Goal: Information Seeking & Learning: Check status

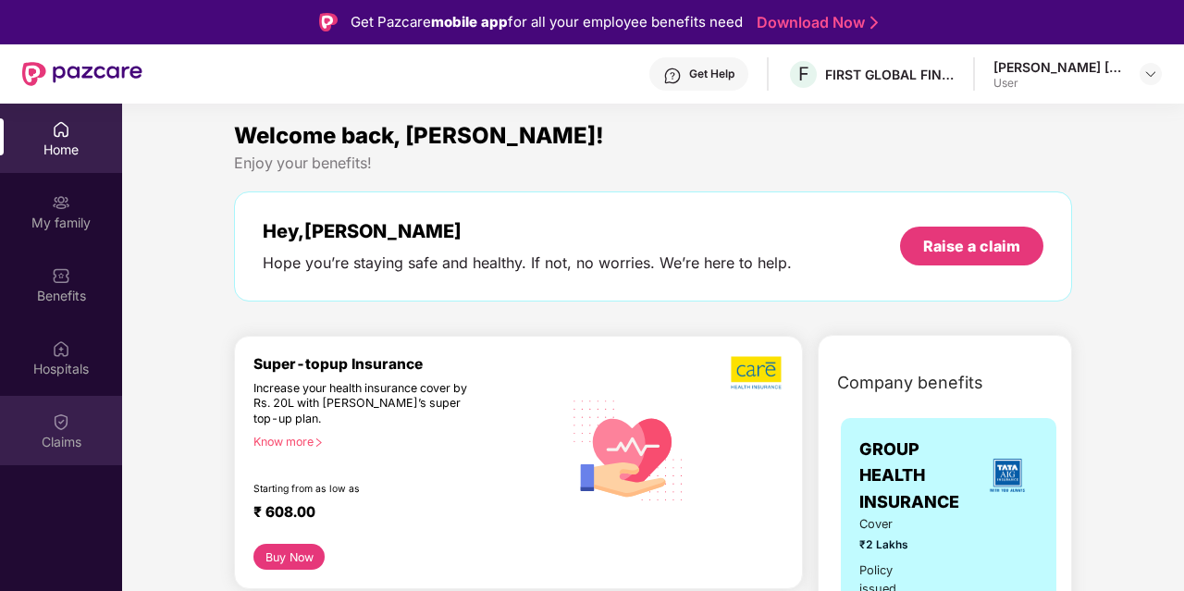
click at [49, 428] on div "Claims" at bounding box center [61, 430] width 122 height 69
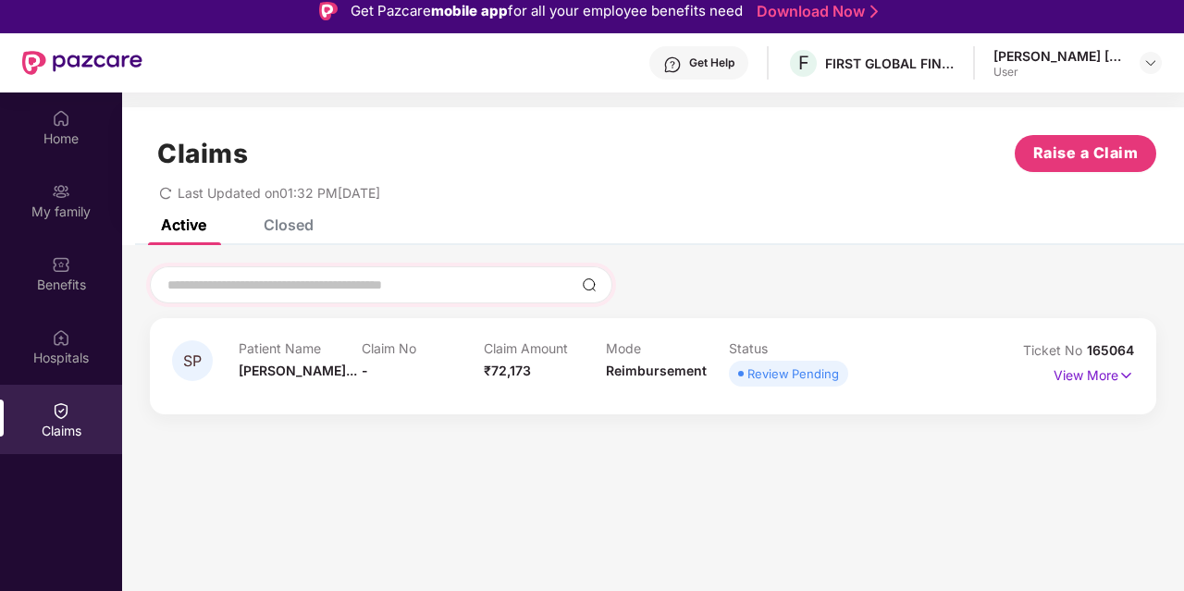
scroll to position [96, 0]
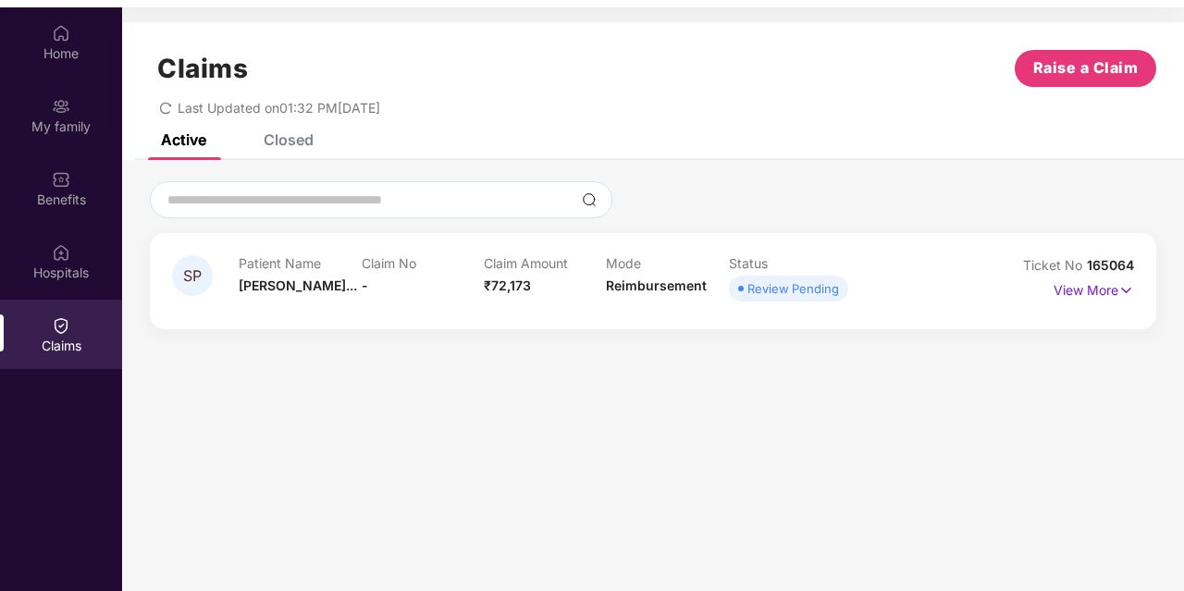
click at [761, 293] on div "Review Pending" at bounding box center [794, 288] width 92 height 19
click at [1113, 293] on p "View More" at bounding box center [1094, 288] width 80 height 25
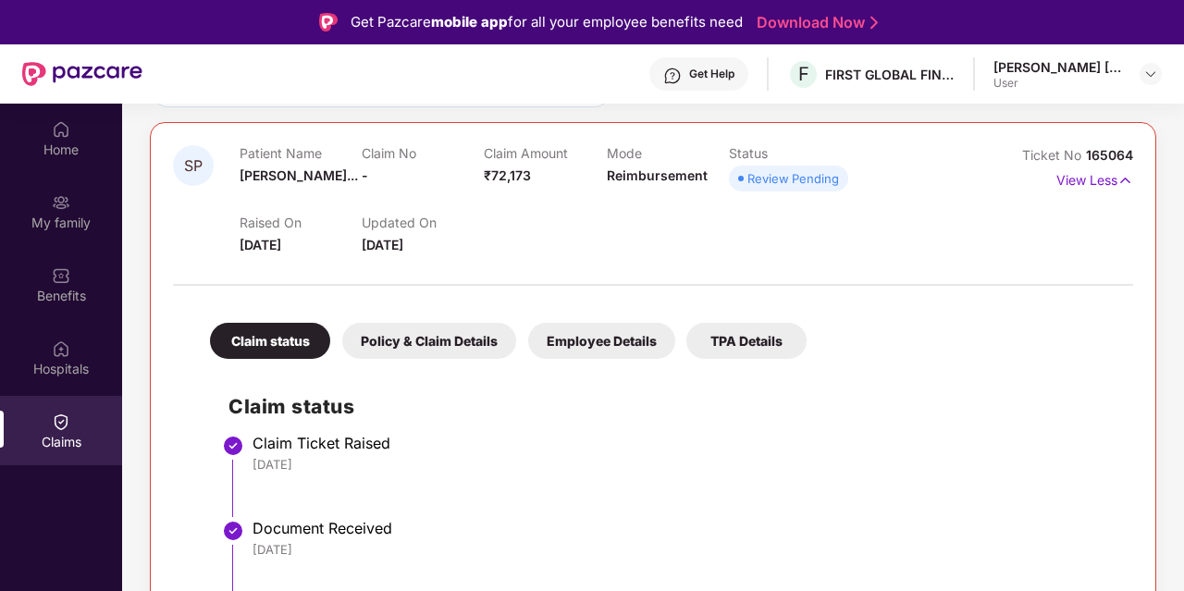
scroll to position [0, 0]
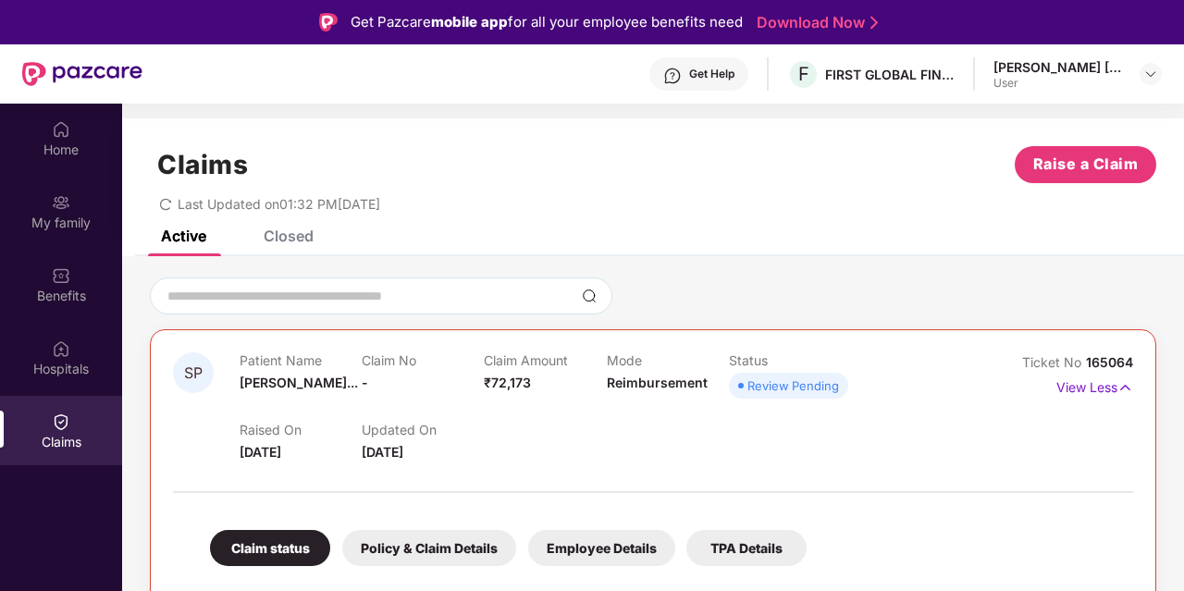
click at [286, 236] on div "Closed" at bounding box center [289, 236] width 50 height 19
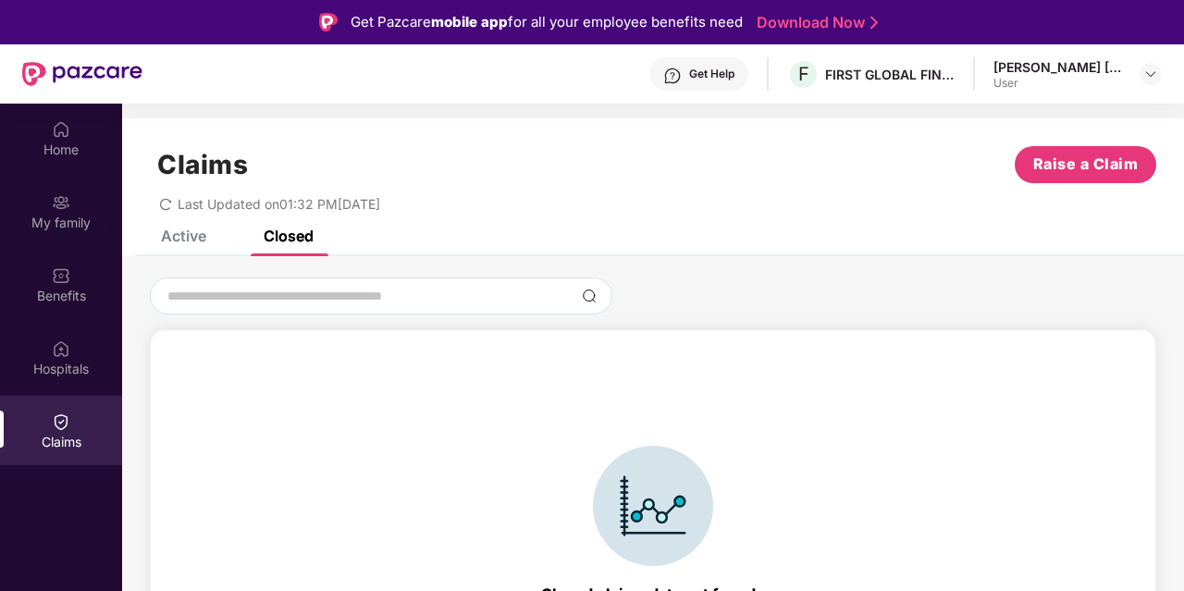
click at [195, 232] on div "Active" at bounding box center [183, 236] width 45 height 19
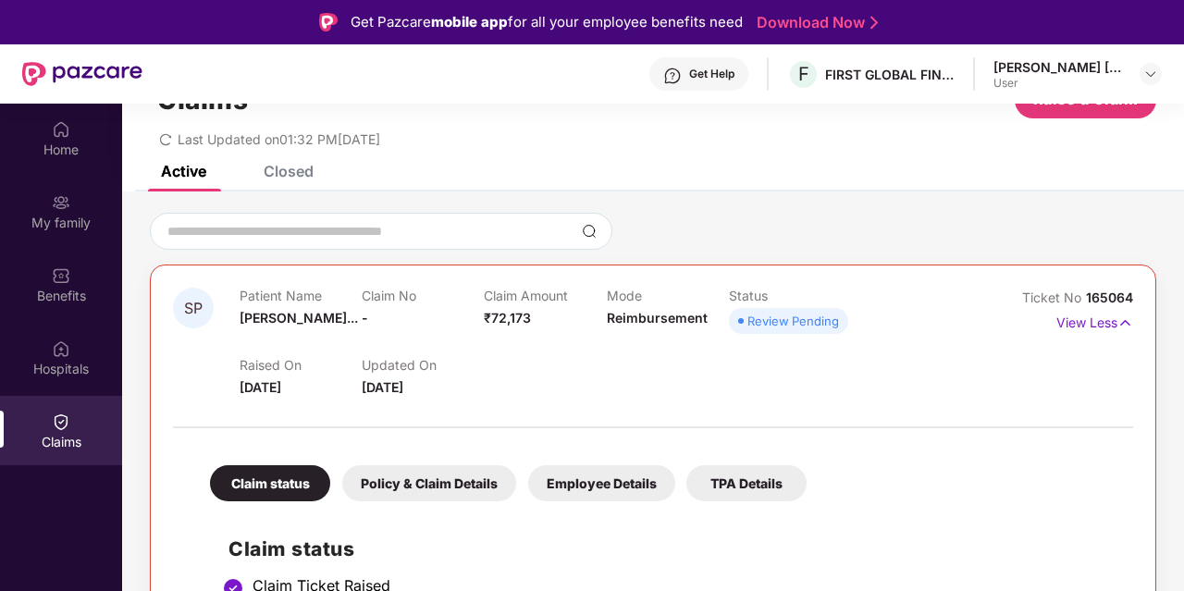
scroll to position [93, 0]
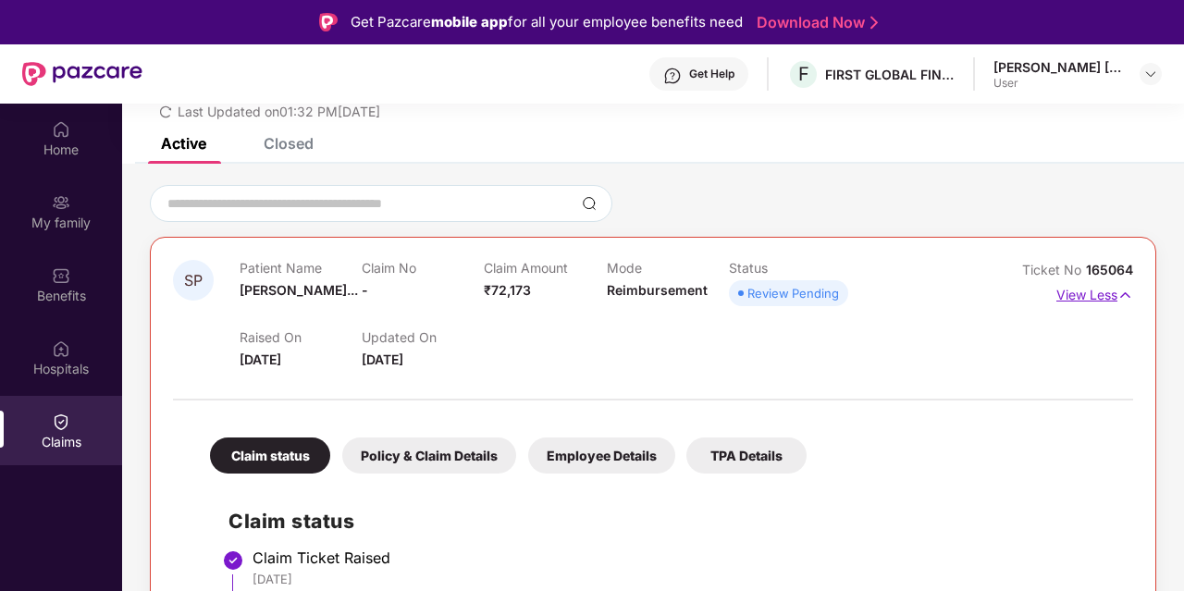
click at [1109, 295] on p "View Less" at bounding box center [1095, 292] width 77 height 25
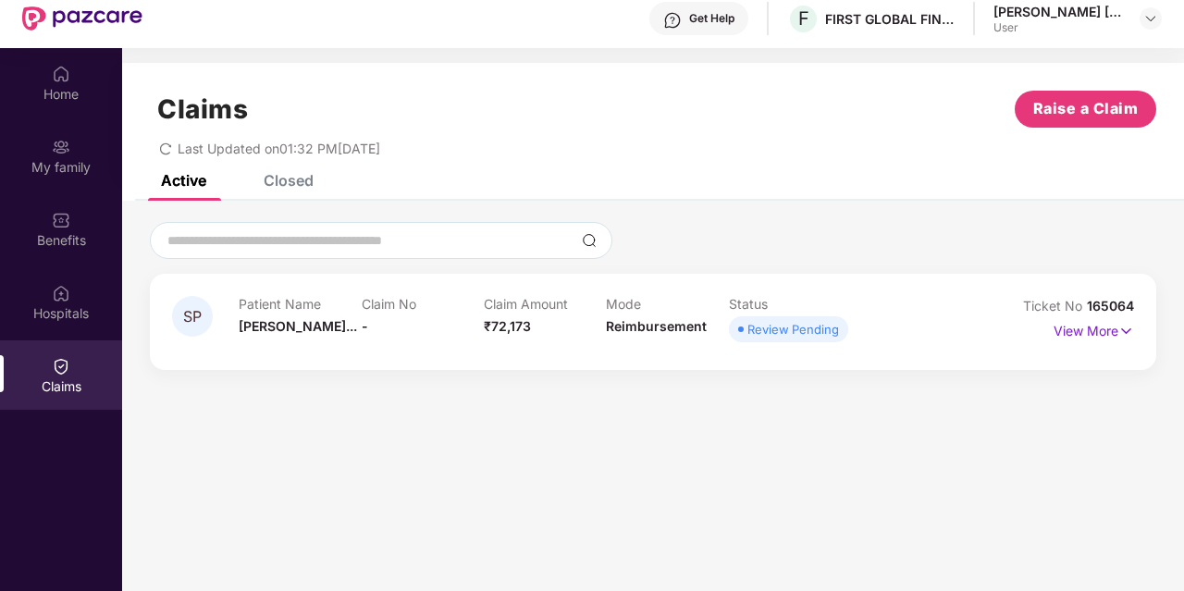
scroll to position [96, 0]
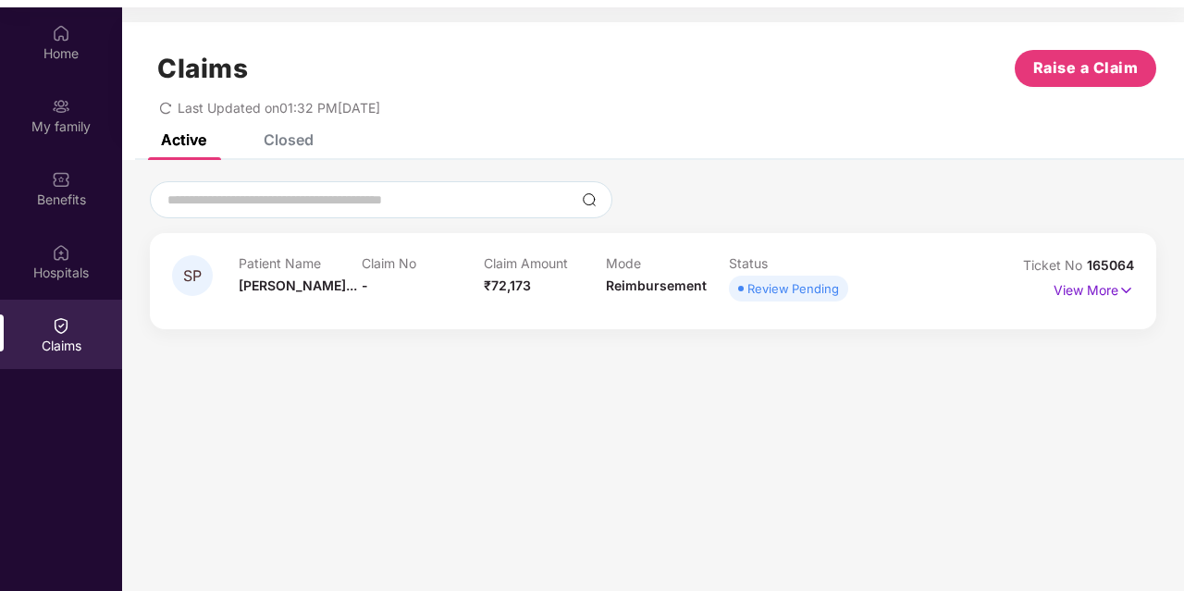
click at [286, 151] on div "Closed" at bounding box center [275, 139] width 78 height 41
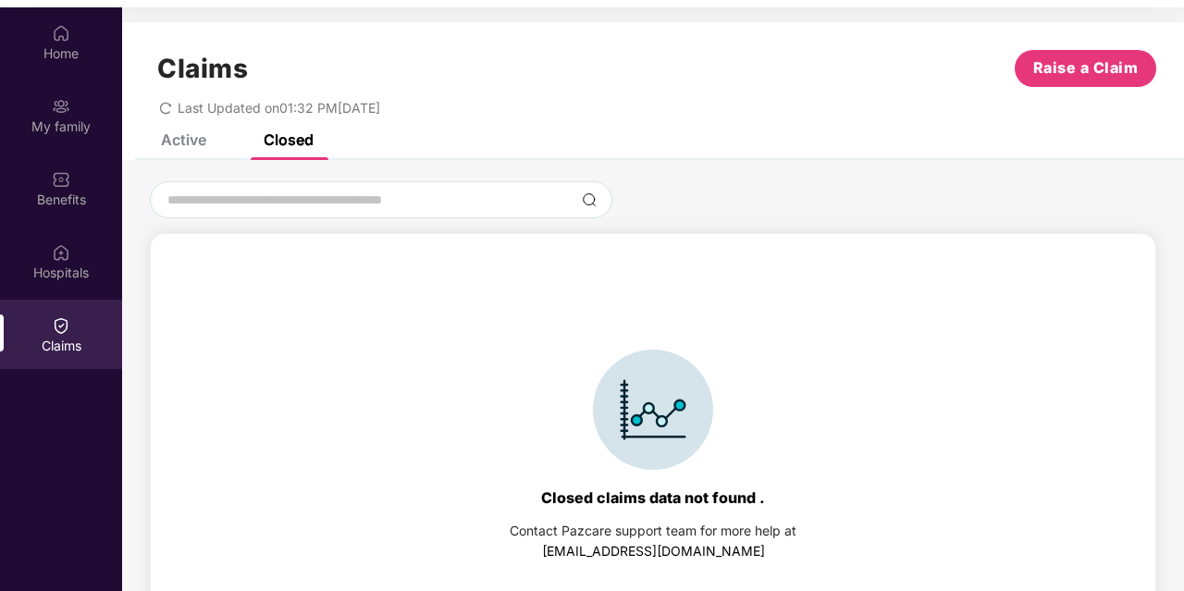
click at [190, 138] on div "Active" at bounding box center [183, 139] width 45 height 19
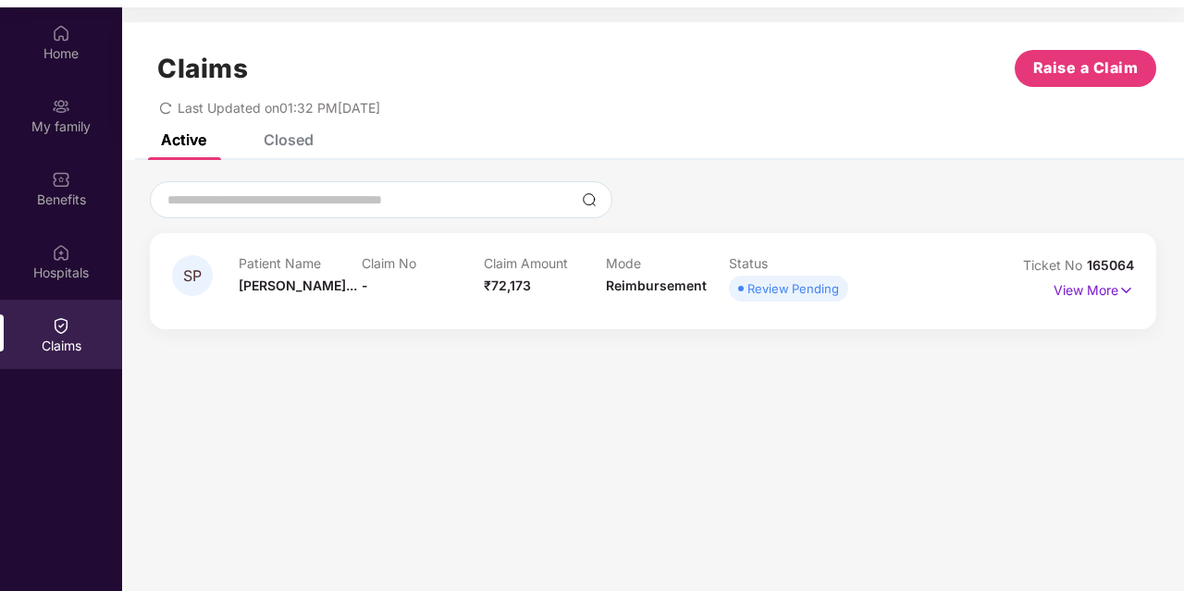
click at [364, 288] on span "-" at bounding box center [365, 286] width 6 height 16
click at [612, 380] on section "Claims Raise a Claim Last Updated on 01:32 PM[DATE] Active Closed SP Patient Na…" at bounding box center [653, 302] width 1062 height 591
click at [50, 43] on div "Home" at bounding box center [61, 41] width 122 height 69
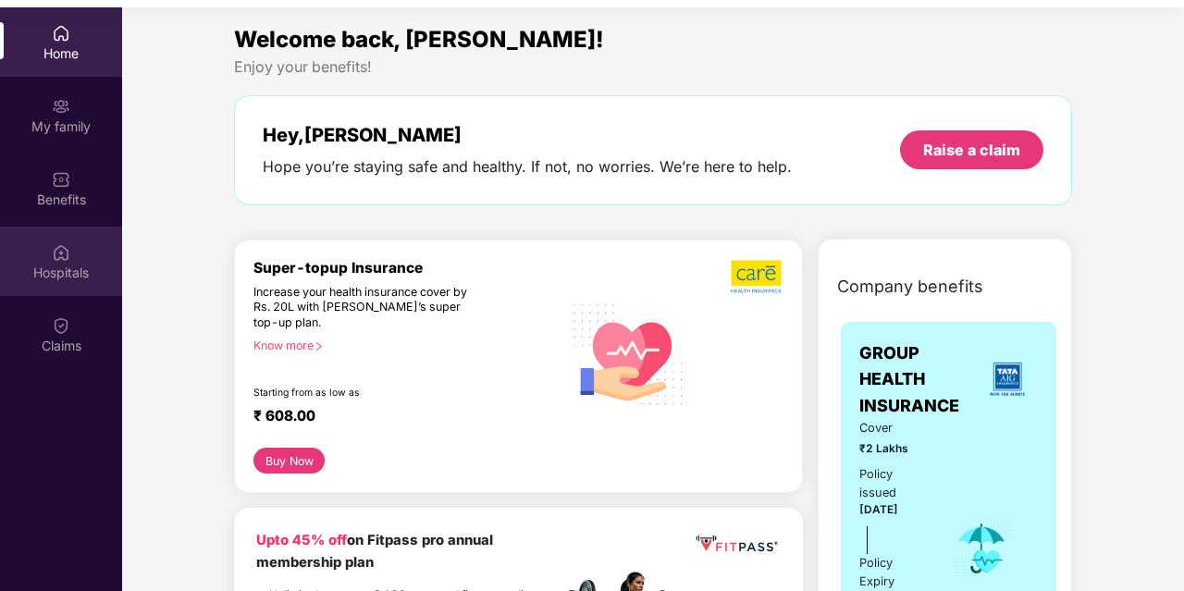
click at [57, 278] on div "Hospitals" at bounding box center [61, 273] width 122 height 19
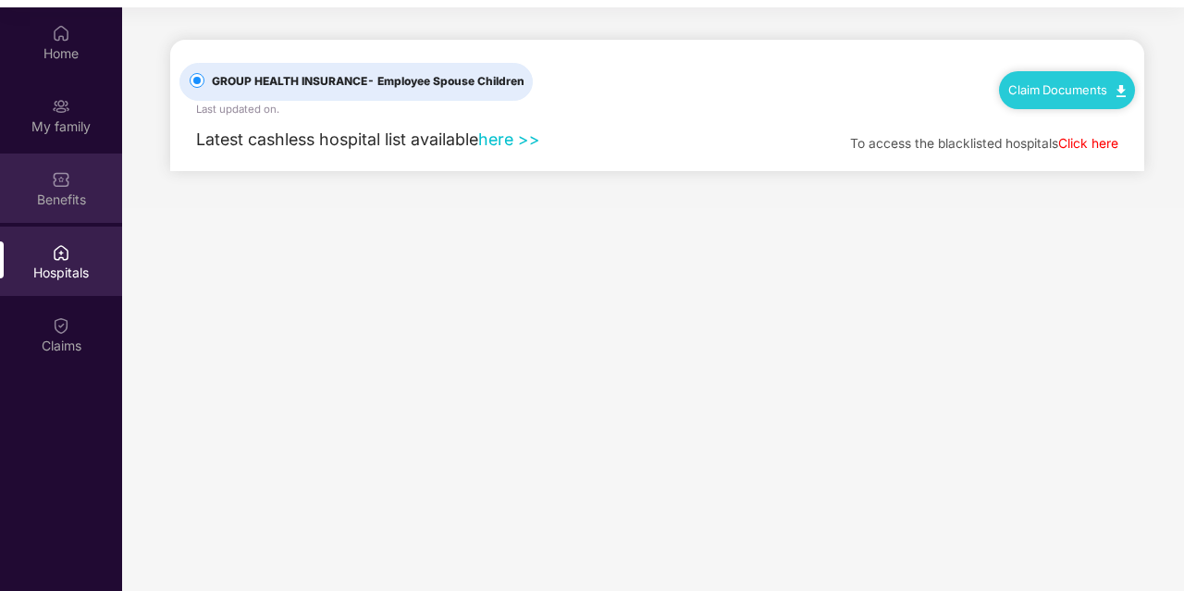
click at [76, 182] on div "Benefits" at bounding box center [61, 188] width 122 height 69
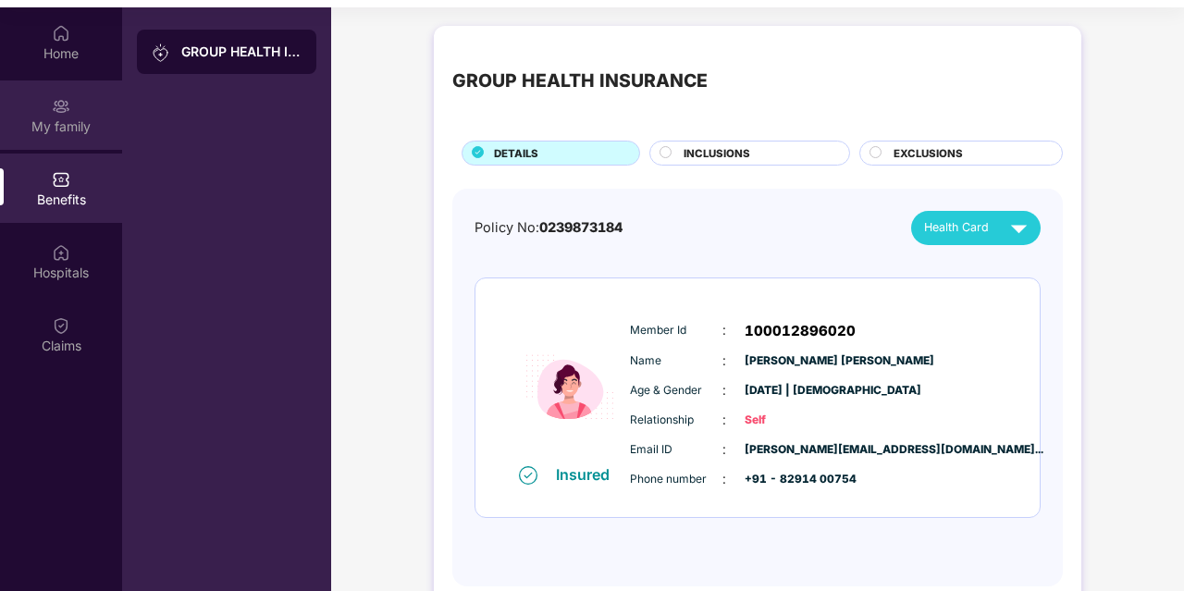
click at [58, 141] on div "My family" at bounding box center [61, 114] width 122 height 69
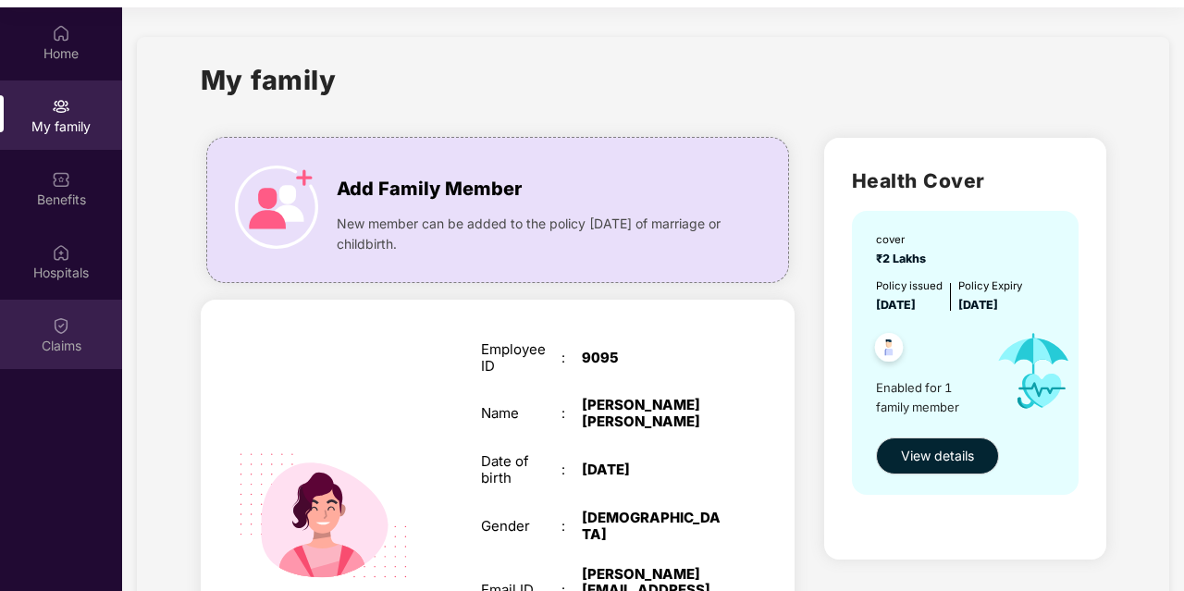
click at [68, 337] on div "Claims" at bounding box center [61, 346] width 122 height 19
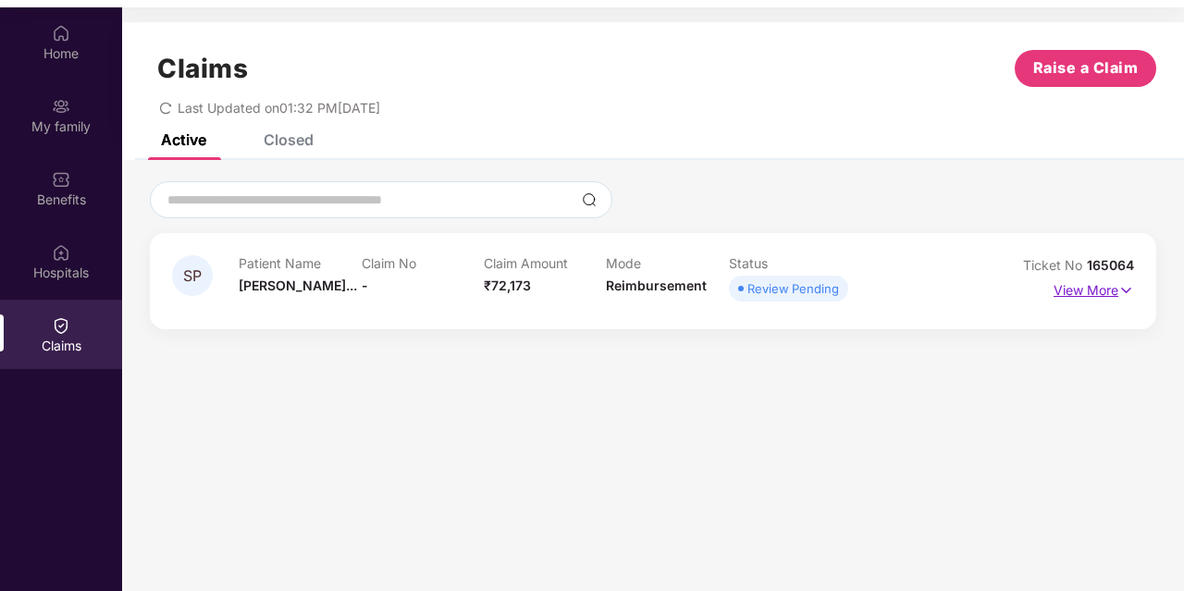
click at [1107, 289] on p "View More" at bounding box center [1094, 288] width 80 height 25
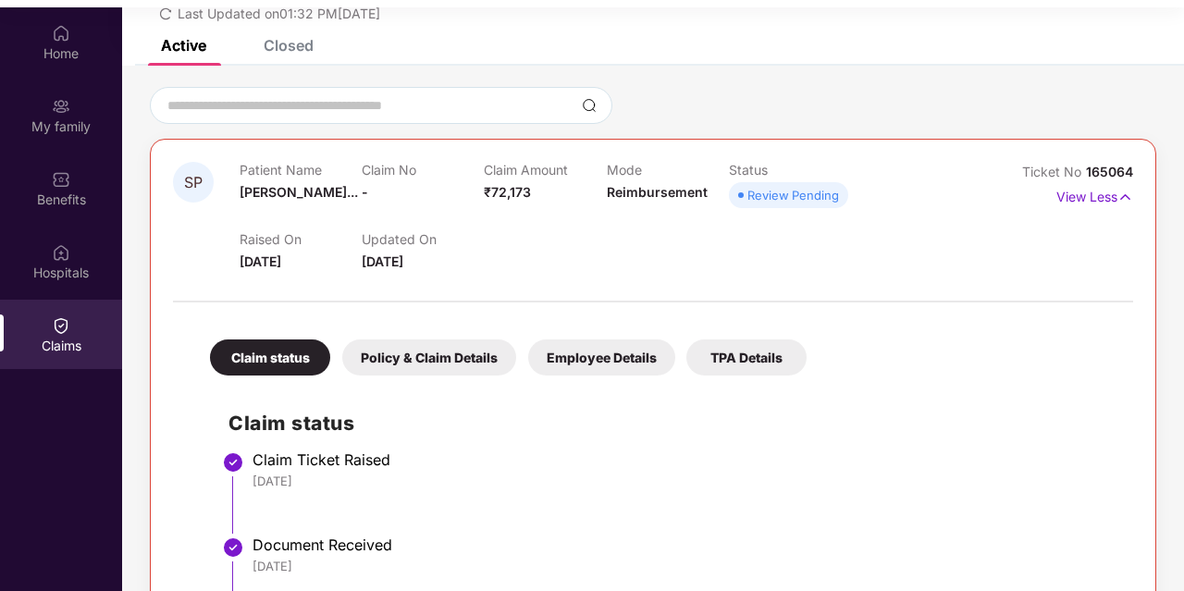
scroll to position [185, 0]
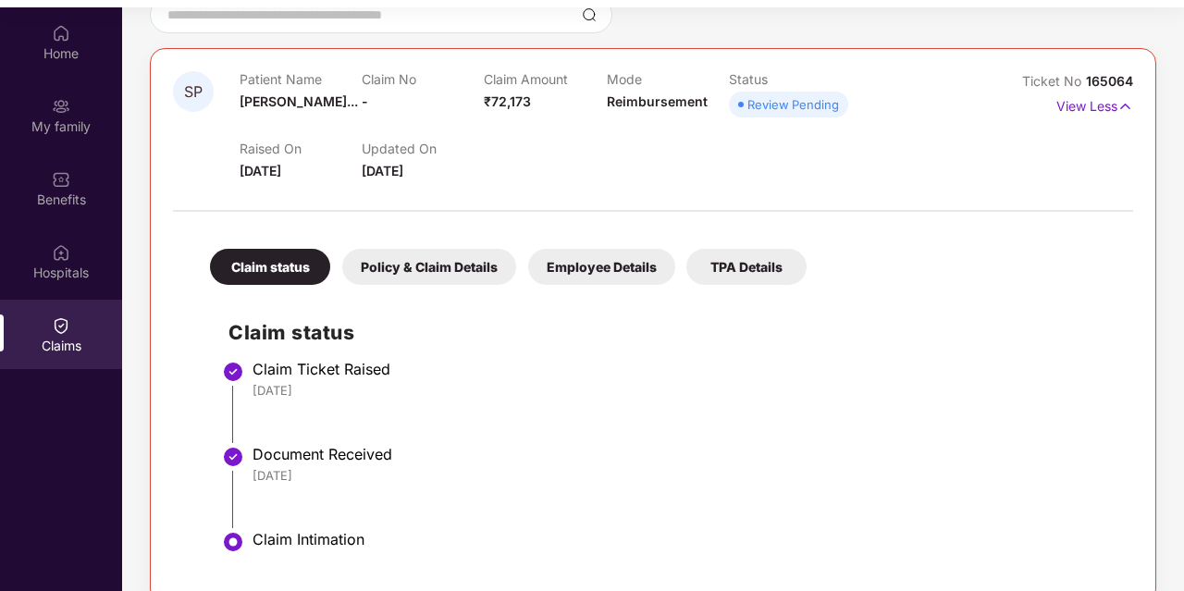
click at [430, 271] on div "Policy & Claim Details" at bounding box center [429, 267] width 174 height 36
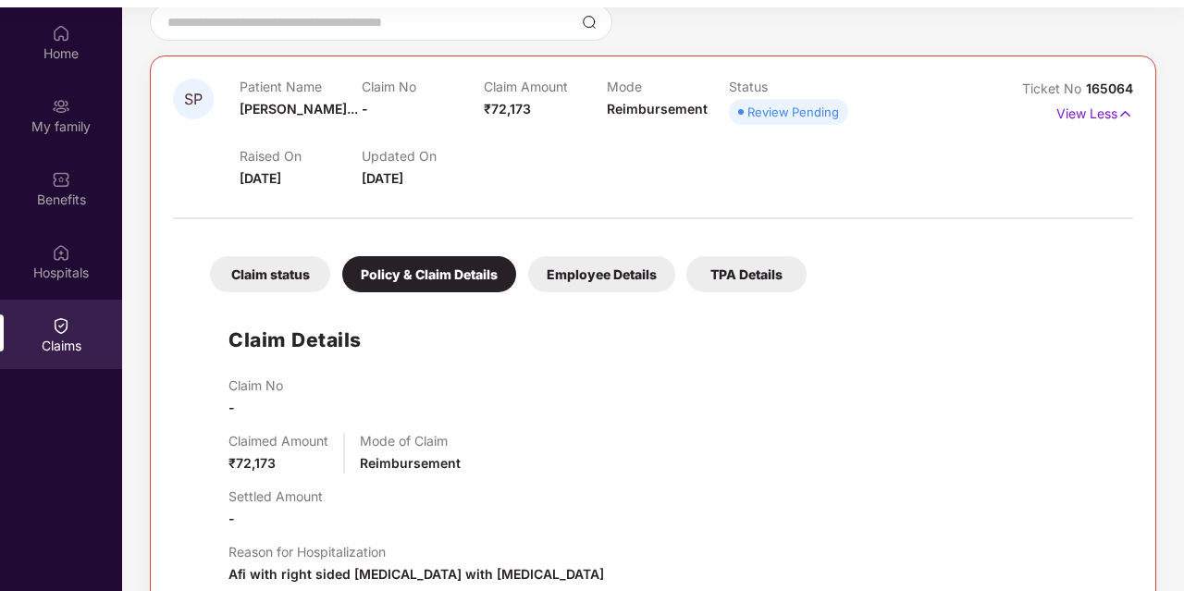
click at [606, 275] on div "Employee Details" at bounding box center [601, 274] width 147 height 36
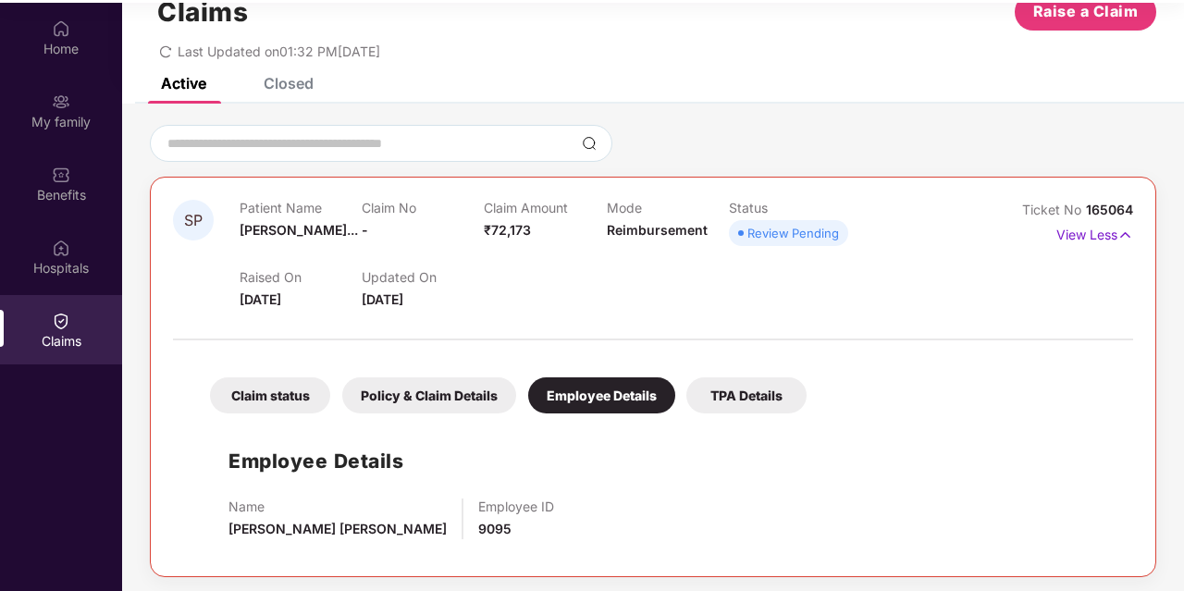
scroll to position [104, 0]
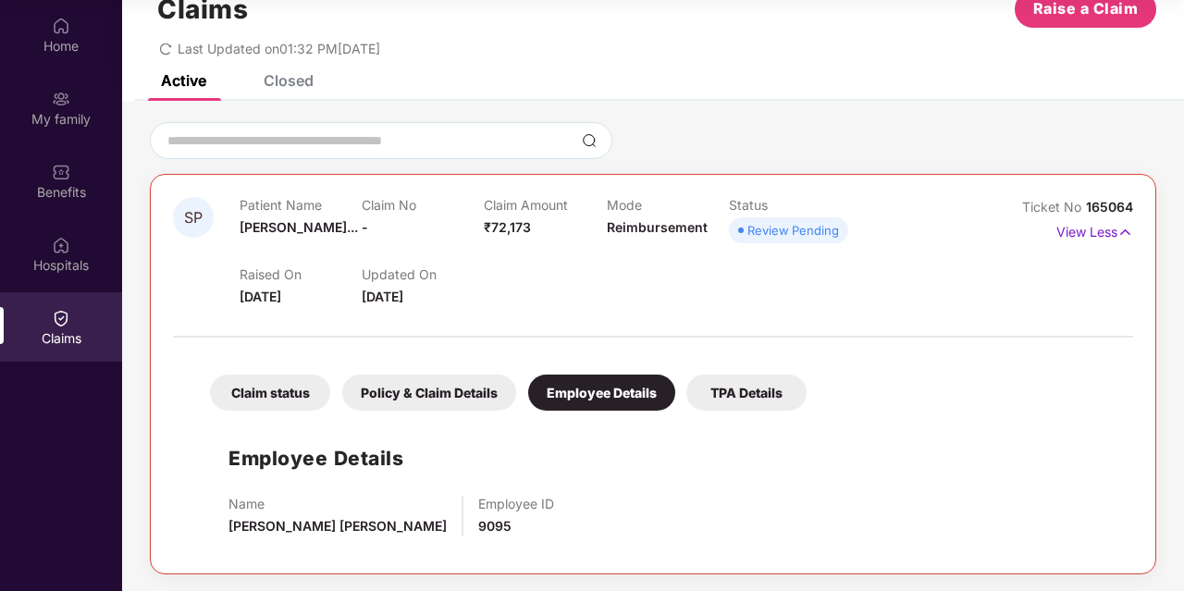
drag, startPoint x: 735, startPoint y: 390, endPoint x: 745, endPoint y: 393, distance: 10.5
click at [737, 390] on div "TPA Details" at bounding box center [747, 393] width 120 height 36
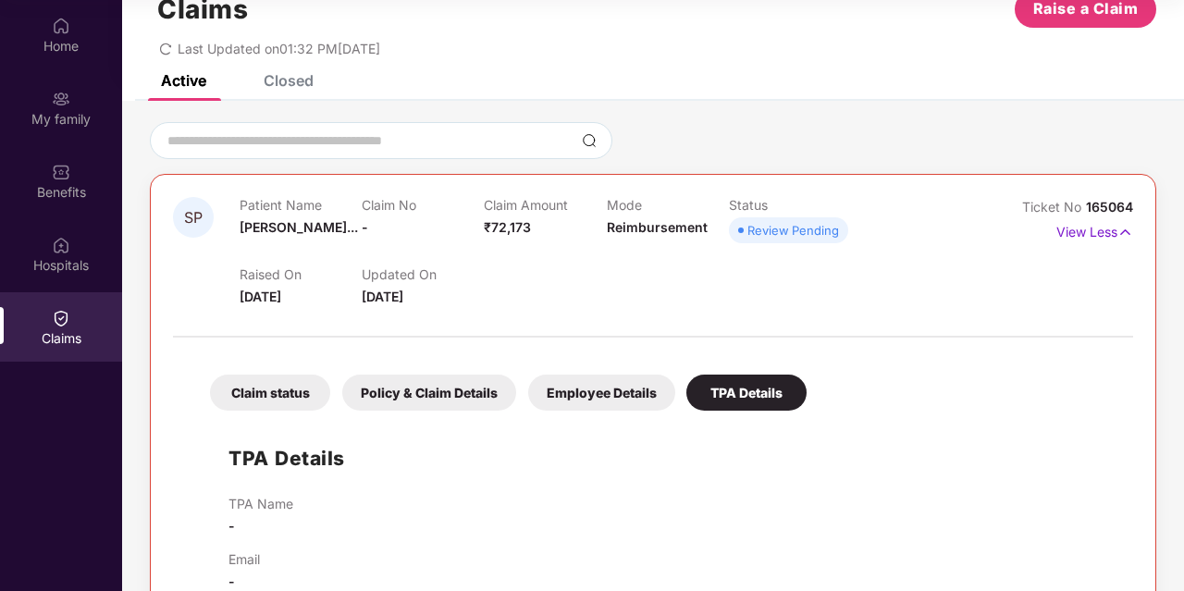
click at [271, 395] on div "Claim status" at bounding box center [270, 393] width 120 height 36
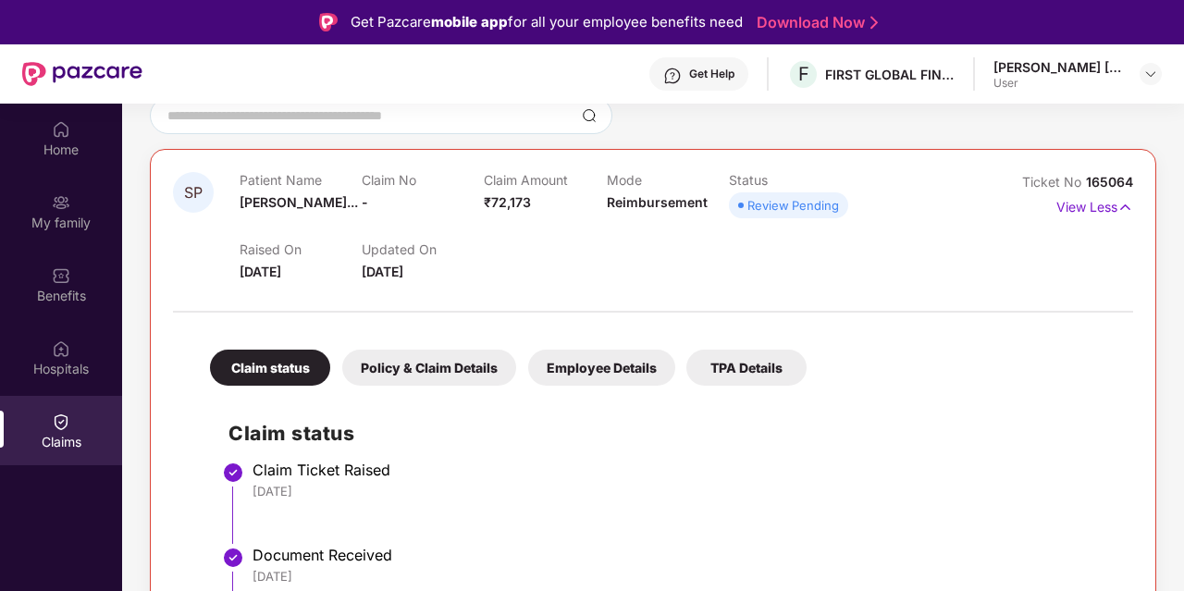
scroll to position [185, 0]
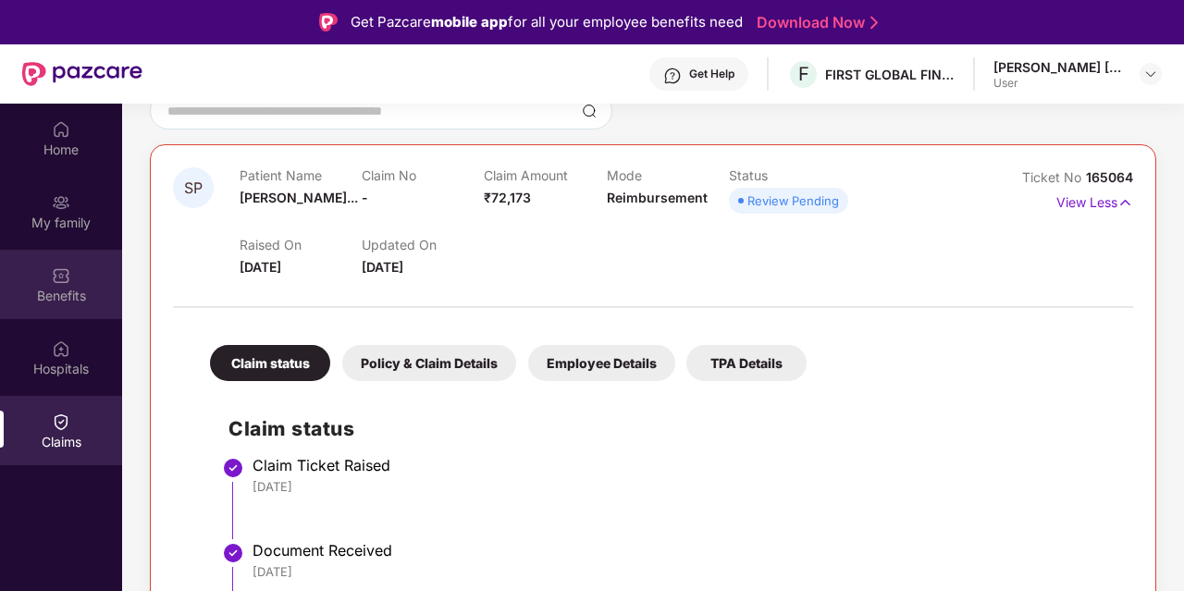
click at [58, 277] on img at bounding box center [61, 275] width 19 height 19
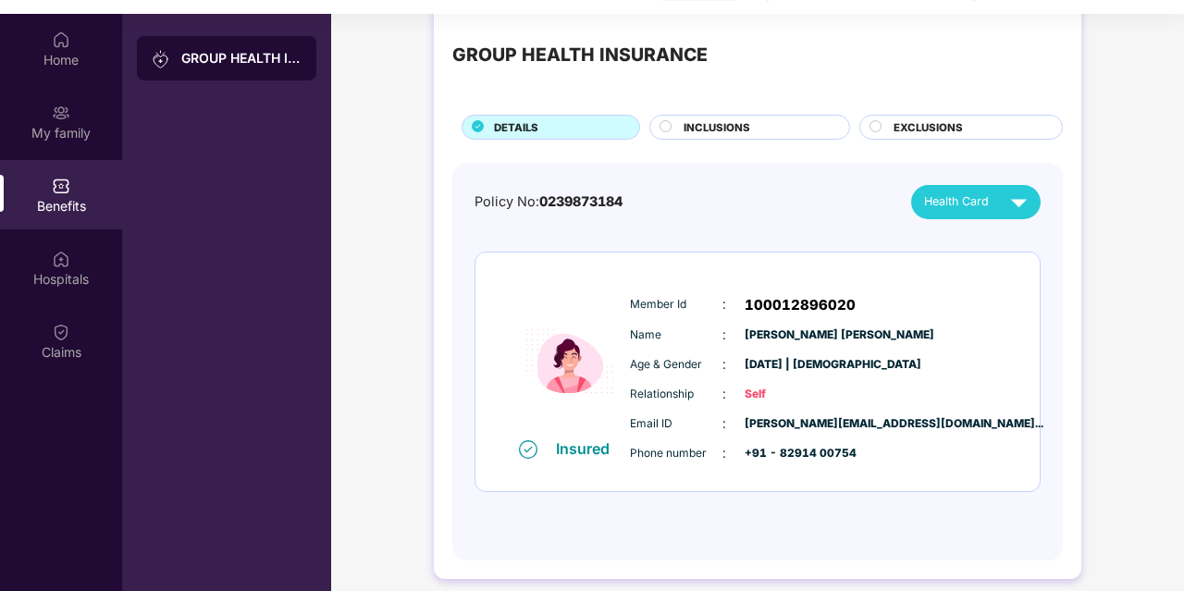
scroll to position [104, 0]
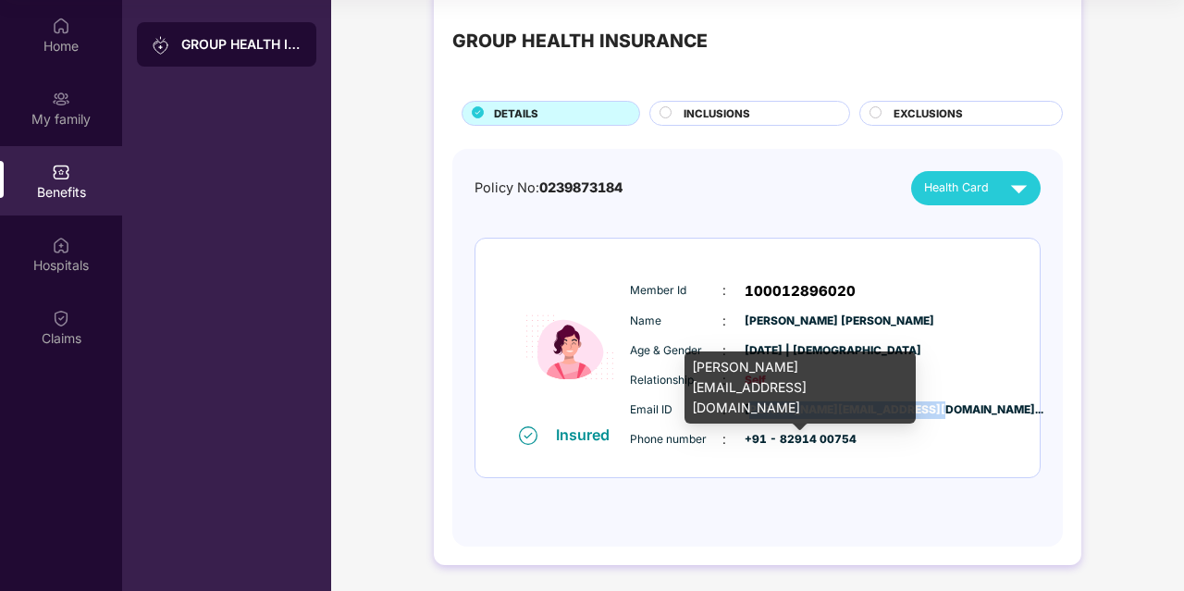
drag, startPoint x: 748, startPoint y: 410, endPoint x: 906, endPoint y: 413, distance: 157.3
click at [837, 413] on span "[PERSON_NAME][EMAIL_ADDRESS][DOMAIN_NAME]..." at bounding box center [791, 411] width 93 height 18
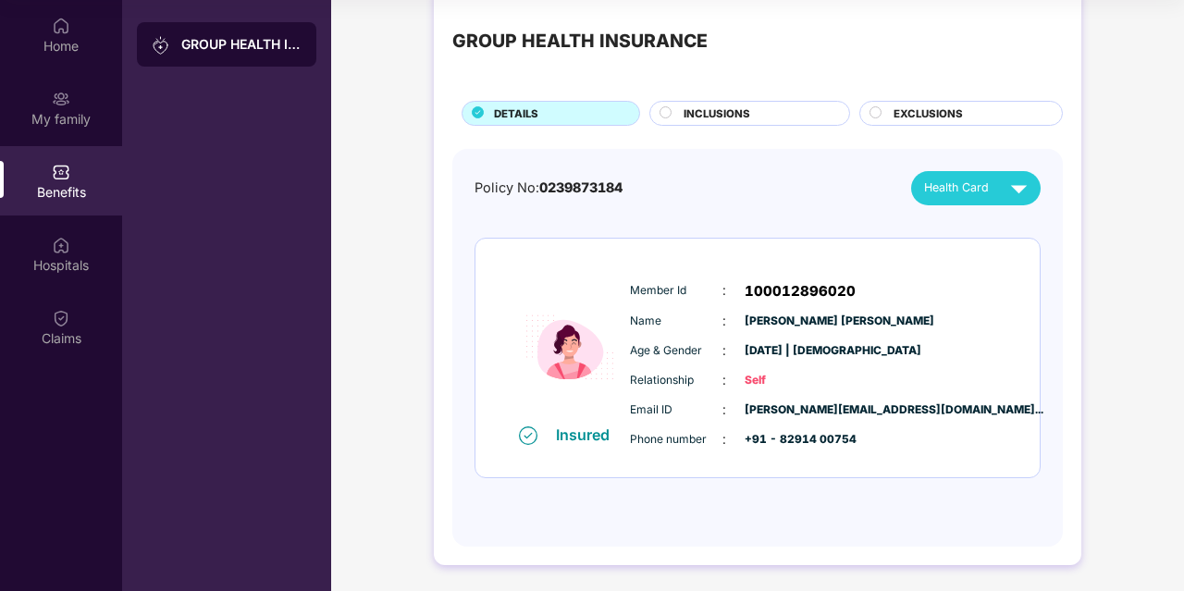
click at [899, 445] on div "Phone number : +91 - 82914 00754" at bounding box center [813, 439] width 367 height 20
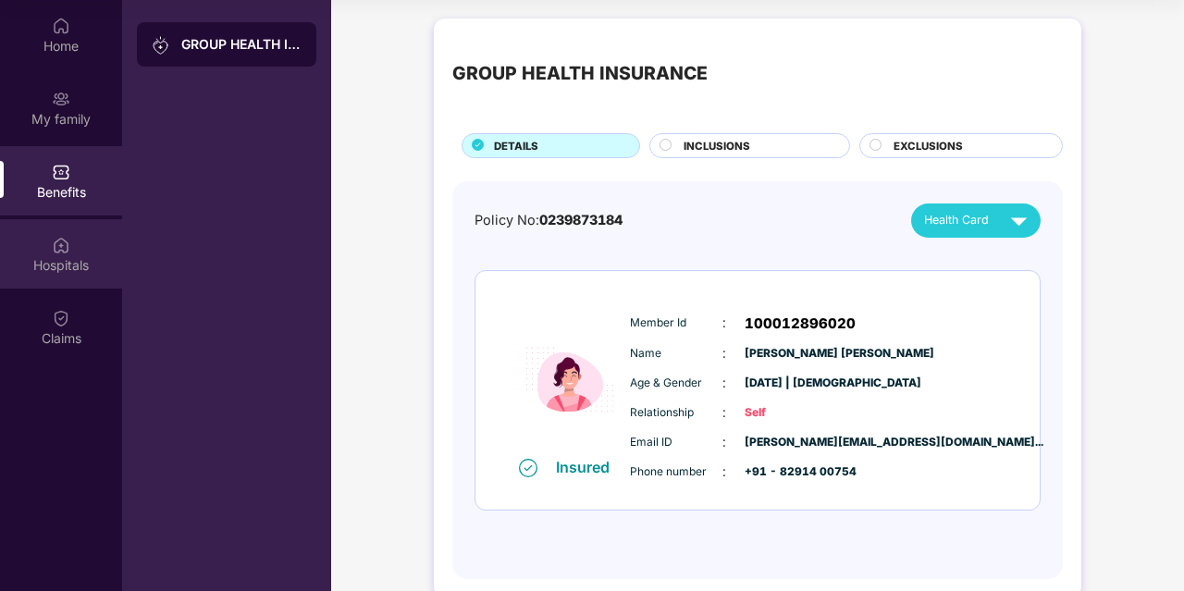
click at [49, 256] on div "Hospitals" at bounding box center [61, 265] width 122 height 19
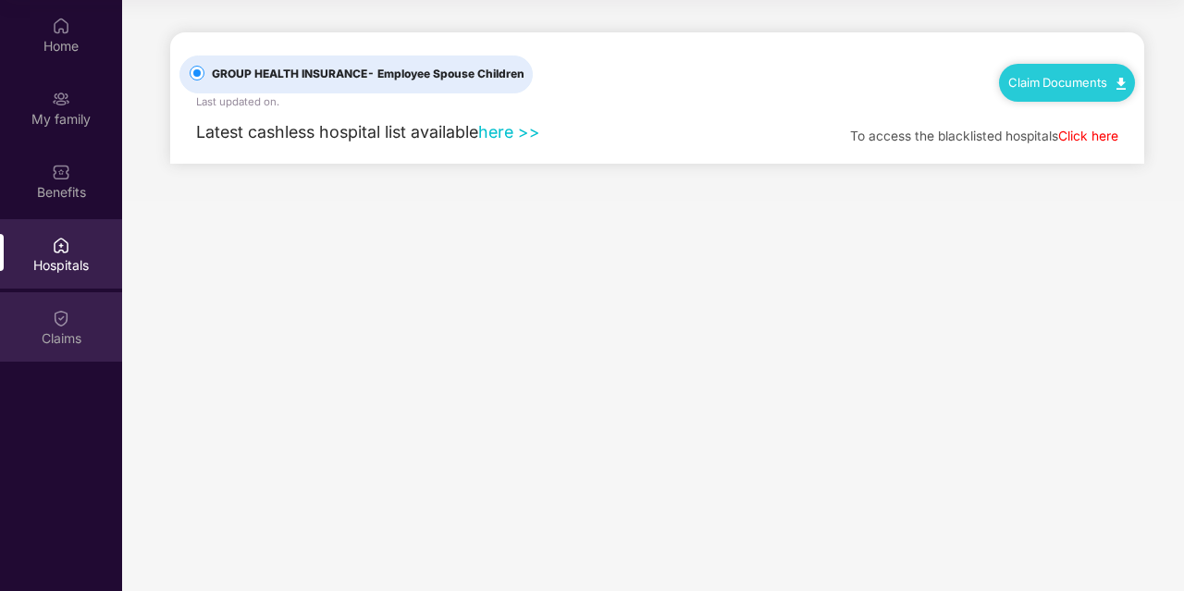
click at [32, 331] on div "Claims" at bounding box center [61, 338] width 122 height 19
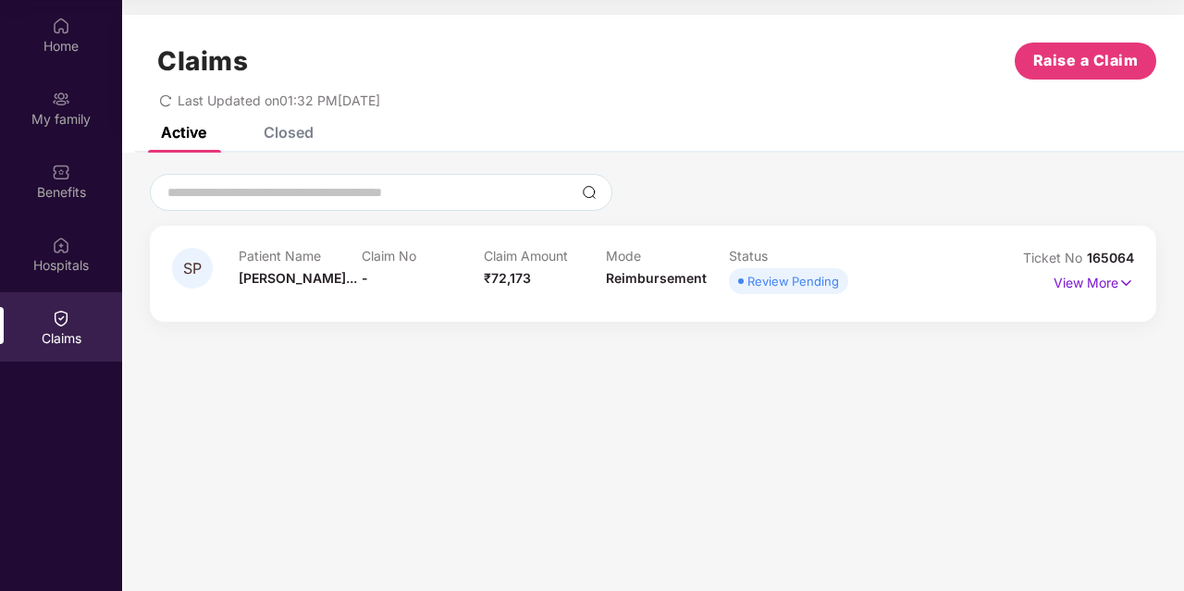
click at [817, 282] on div "Review Pending" at bounding box center [794, 281] width 92 height 19
click at [1111, 284] on p "View More" at bounding box center [1094, 280] width 80 height 25
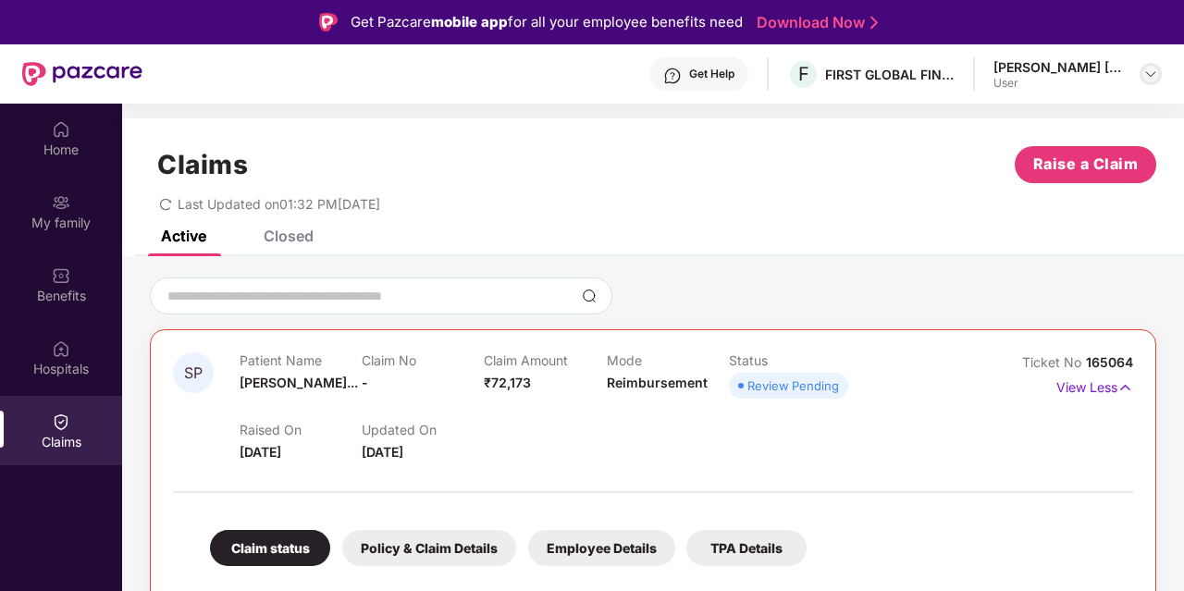
click at [1152, 72] on img at bounding box center [1151, 74] width 15 height 15
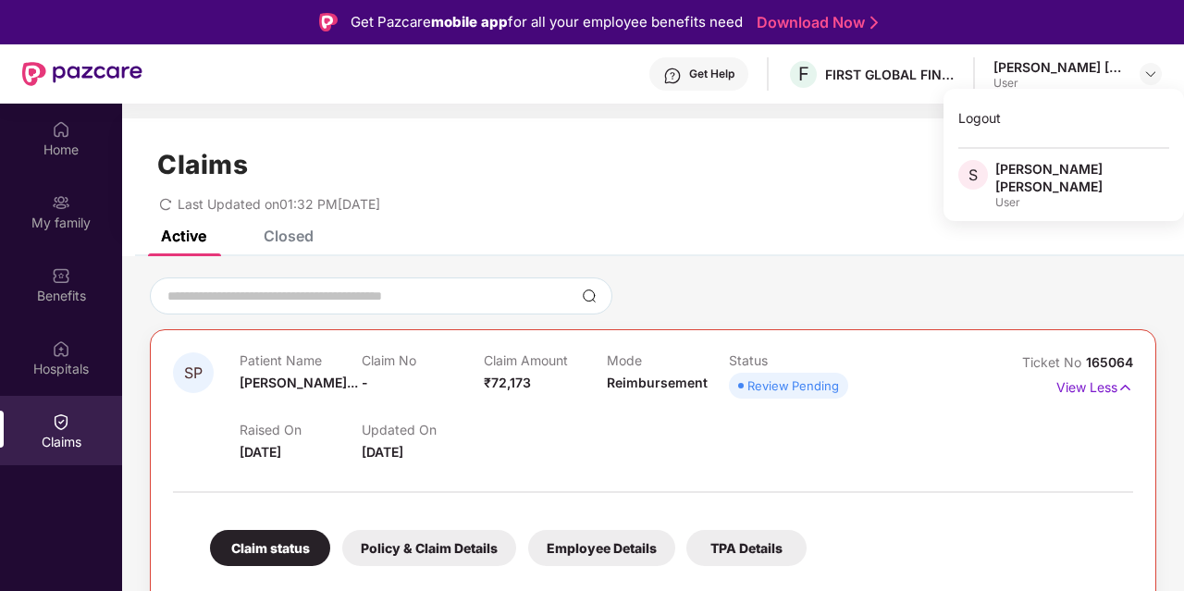
click at [733, 191] on div "Last Updated on 01:32 PM[DATE]" at bounding box center [653, 197] width 1007 height 29
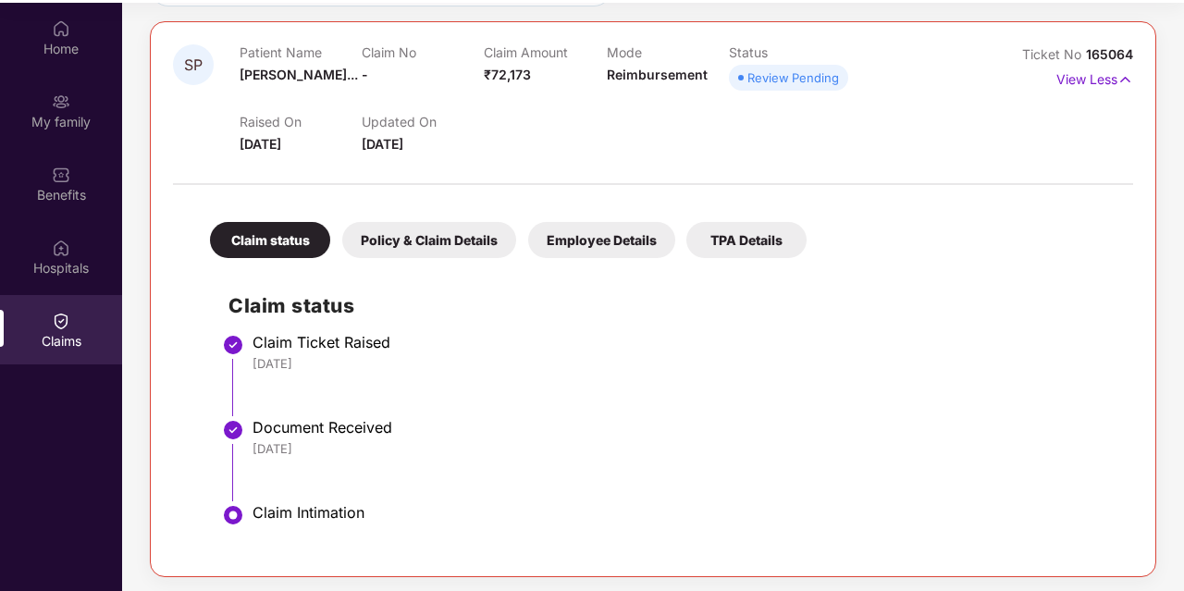
scroll to position [104, 0]
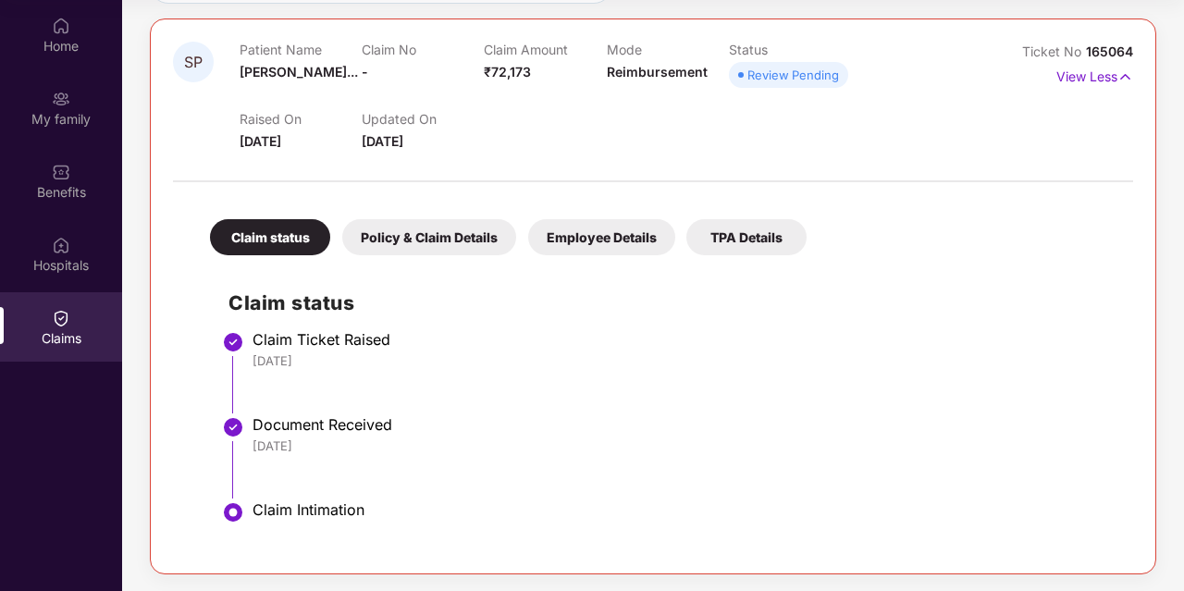
click at [419, 236] on div "Policy & Claim Details" at bounding box center [429, 237] width 174 height 36
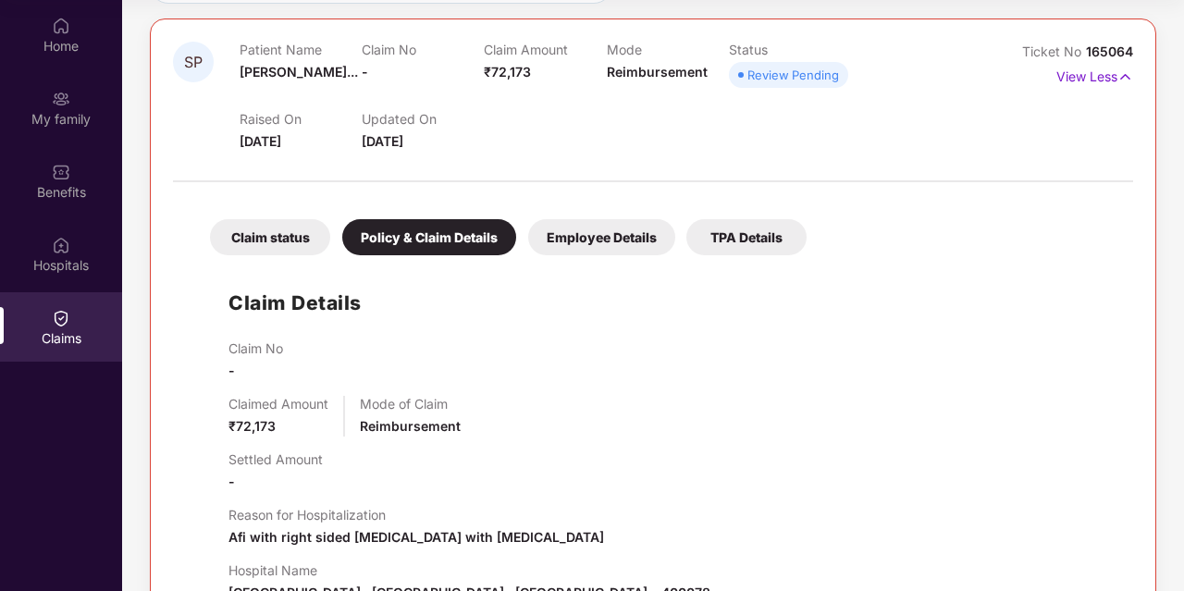
click at [578, 236] on div "Employee Details" at bounding box center [601, 237] width 147 height 36
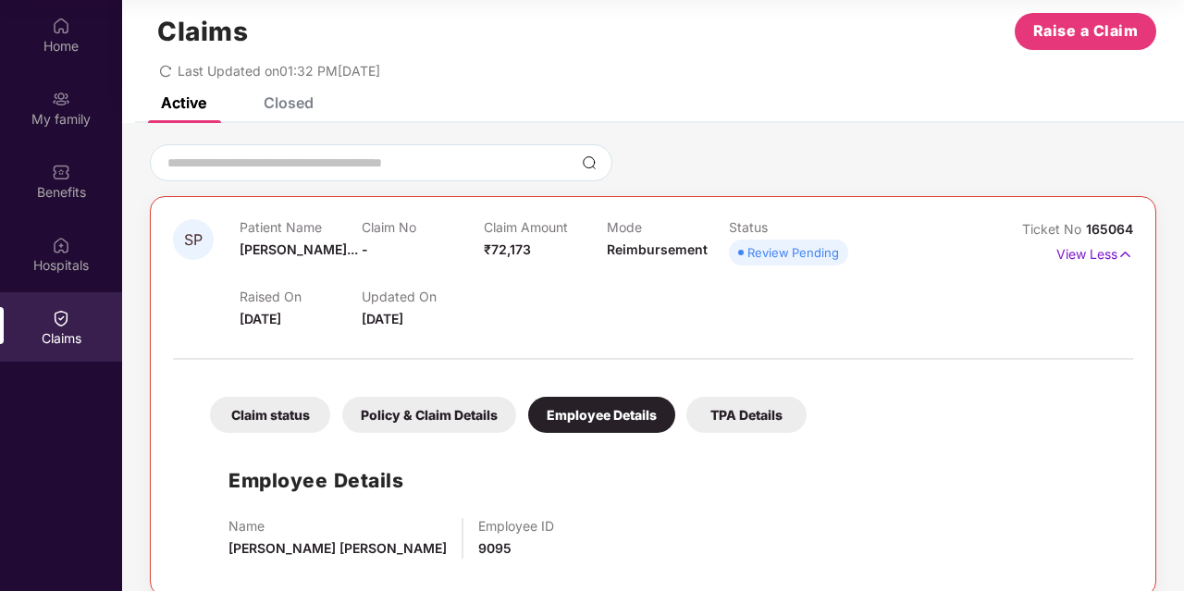
click at [274, 415] on div "Claim status" at bounding box center [270, 415] width 120 height 36
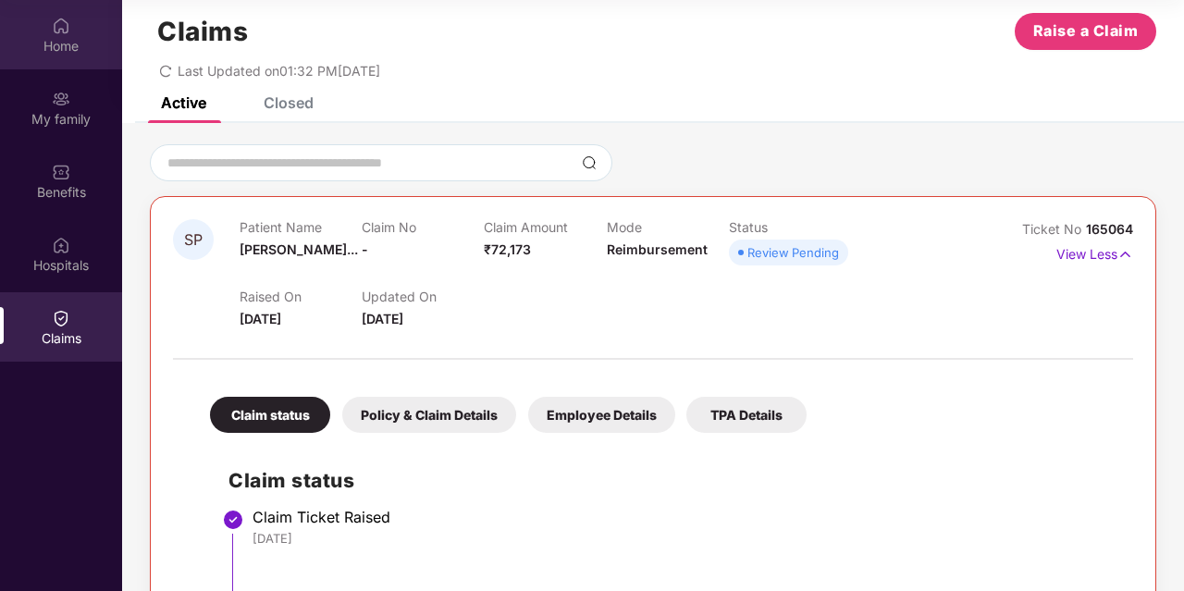
click at [73, 40] on div "Home" at bounding box center [61, 46] width 122 height 19
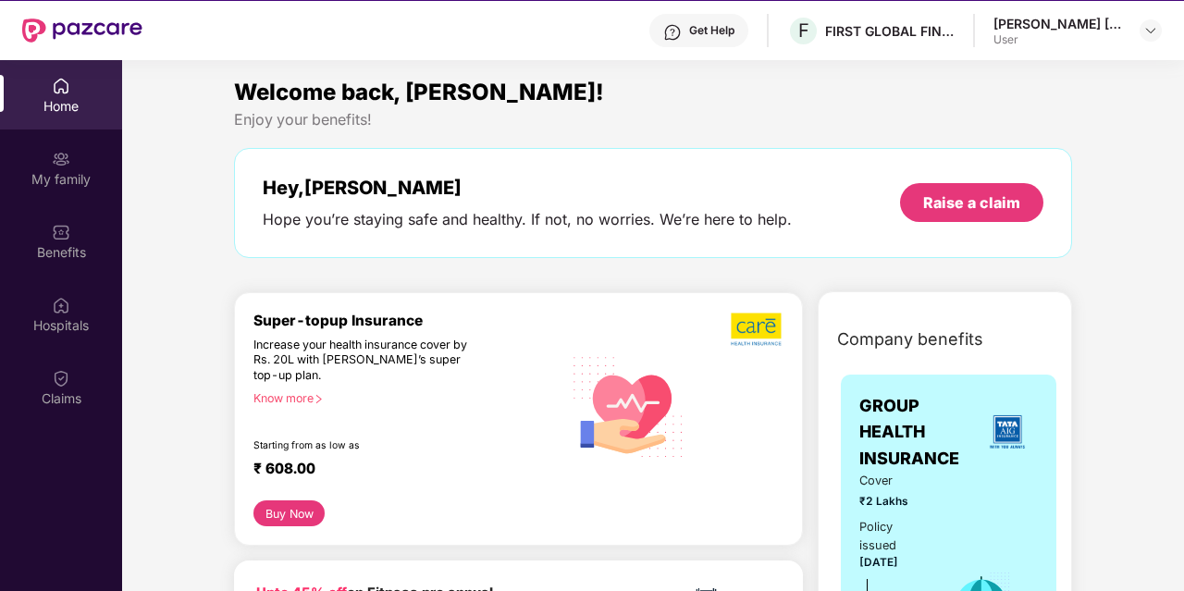
scroll to position [7, 0]
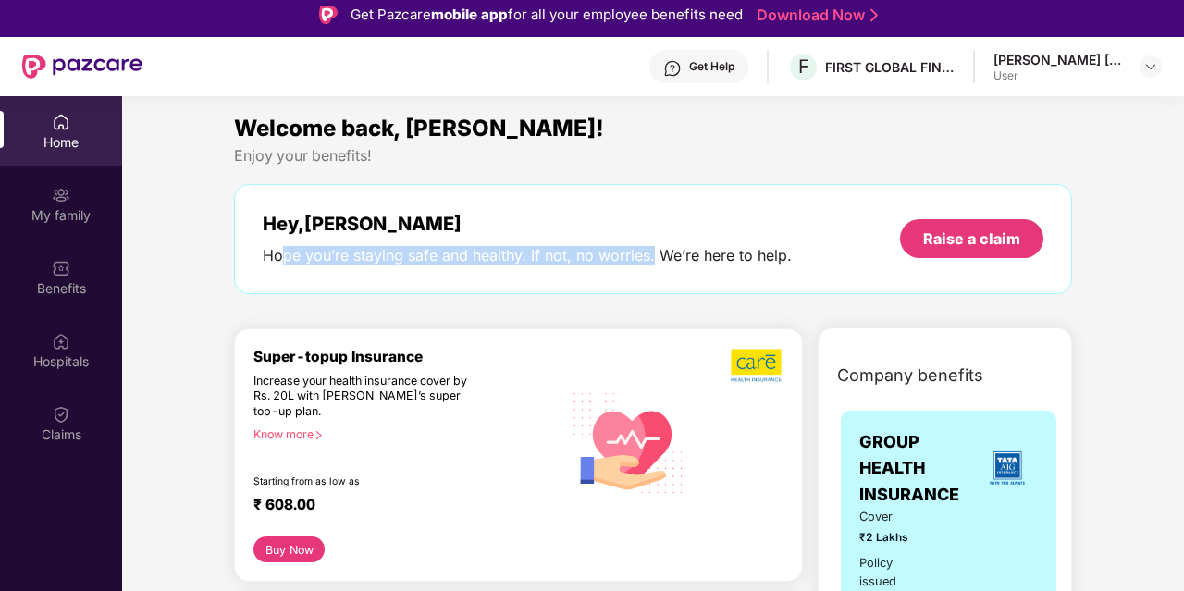
drag, startPoint x: 281, startPoint y: 253, endPoint x: 652, endPoint y: 253, distance: 371.0
click at [652, 253] on div "Hope you’re staying safe and healthy. If not, no worries. We’re here to help." at bounding box center [527, 255] width 529 height 19
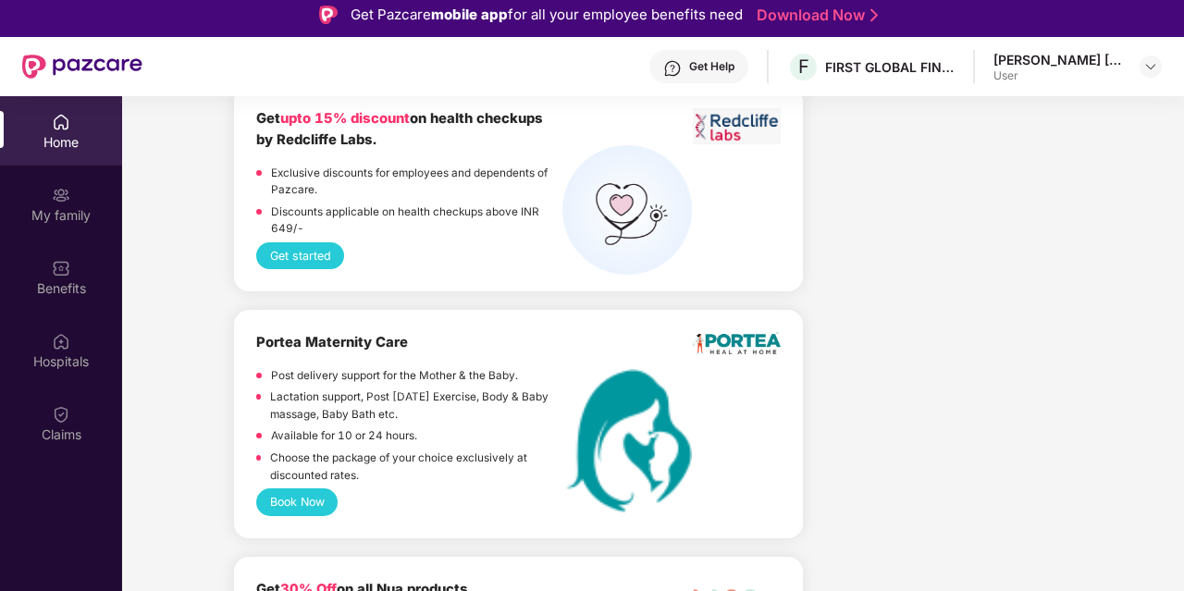
scroll to position [1850, 0]
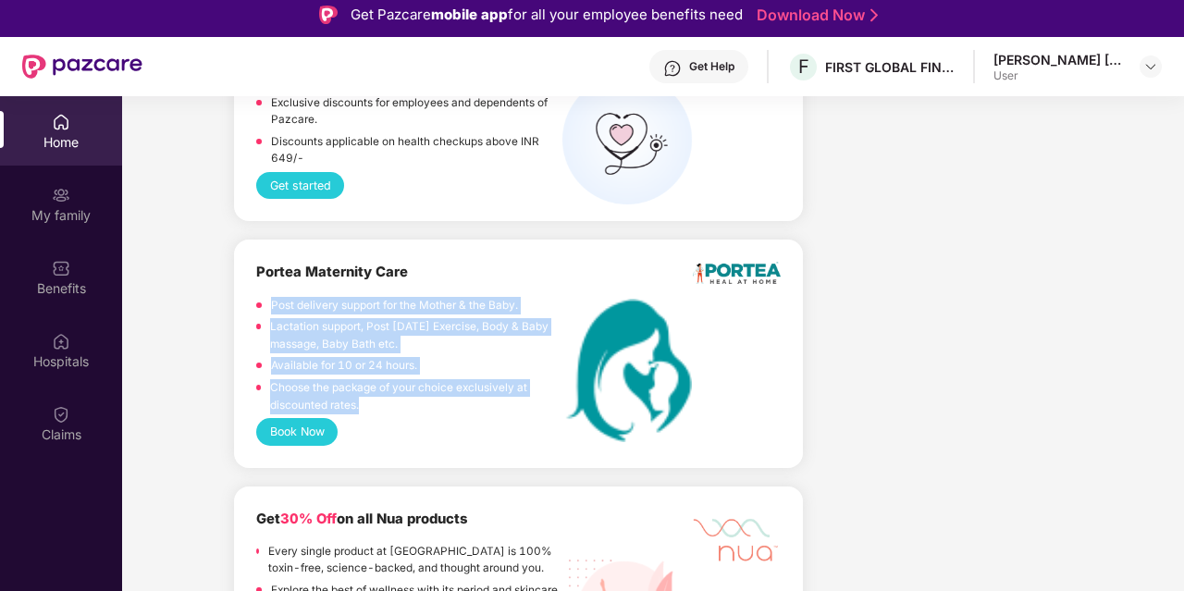
drag, startPoint x: 358, startPoint y: 403, endPoint x: 266, endPoint y: 308, distance: 132.8
click at [266, 308] on div "Post delivery support for the Mother & the Baby. Lactation support, Post [DATE]…" at bounding box center [408, 358] width 305 height 122
click at [388, 380] on p "Choose the package of your choice exclusively at discounted rates." at bounding box center [415, 396] width 291 height 34
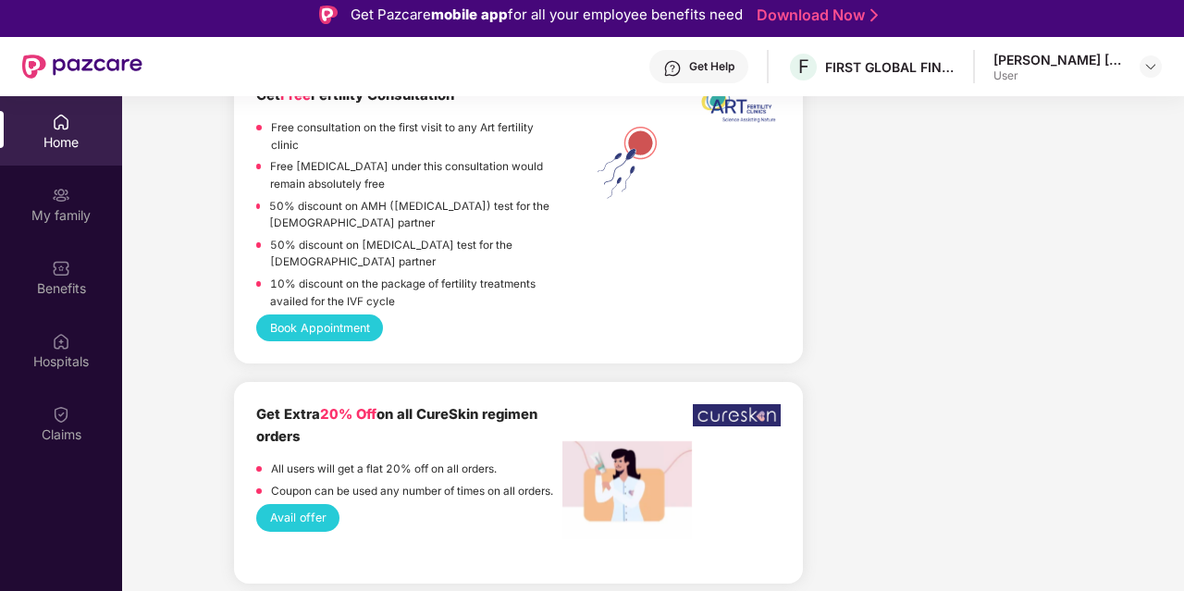
scroll to position [4348, 0]
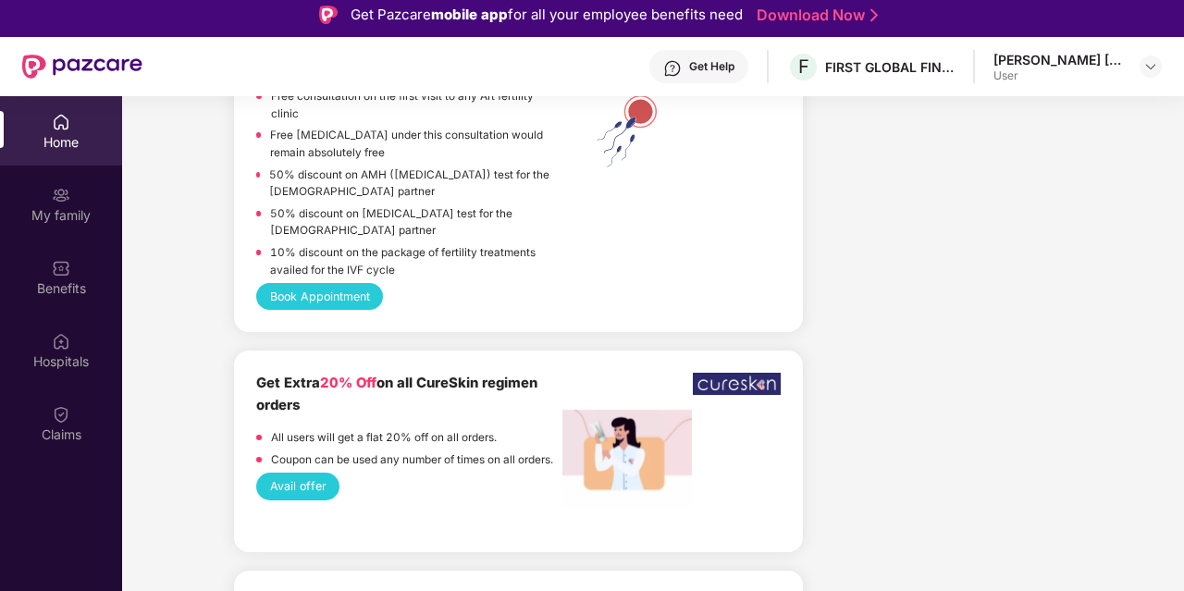
click at [51, 133] on div "Home" at bounding box center [61, 142] width 122 height 19
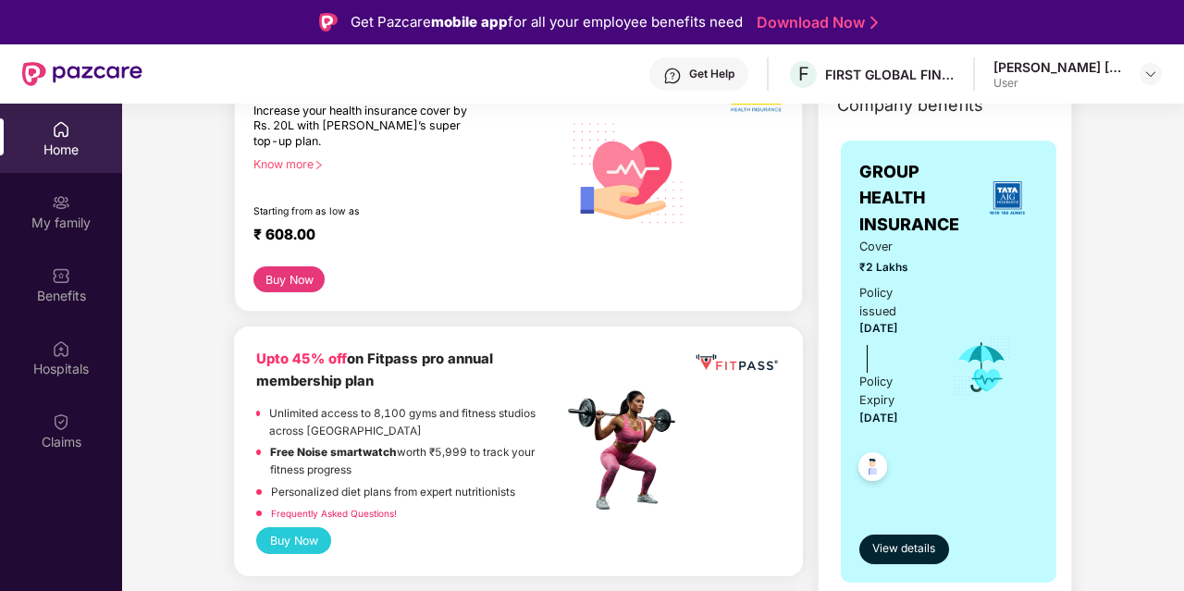
scroll to position [0, 0]
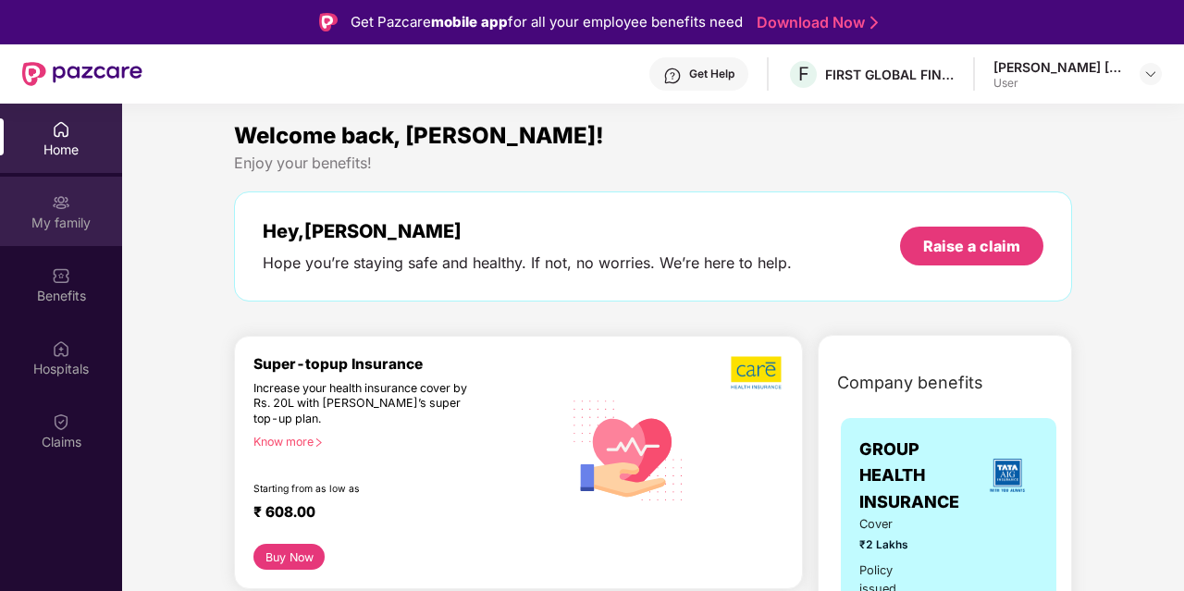
click at [47, 224] on div "My family" at bounding box center [61, 223] width 122 height 19
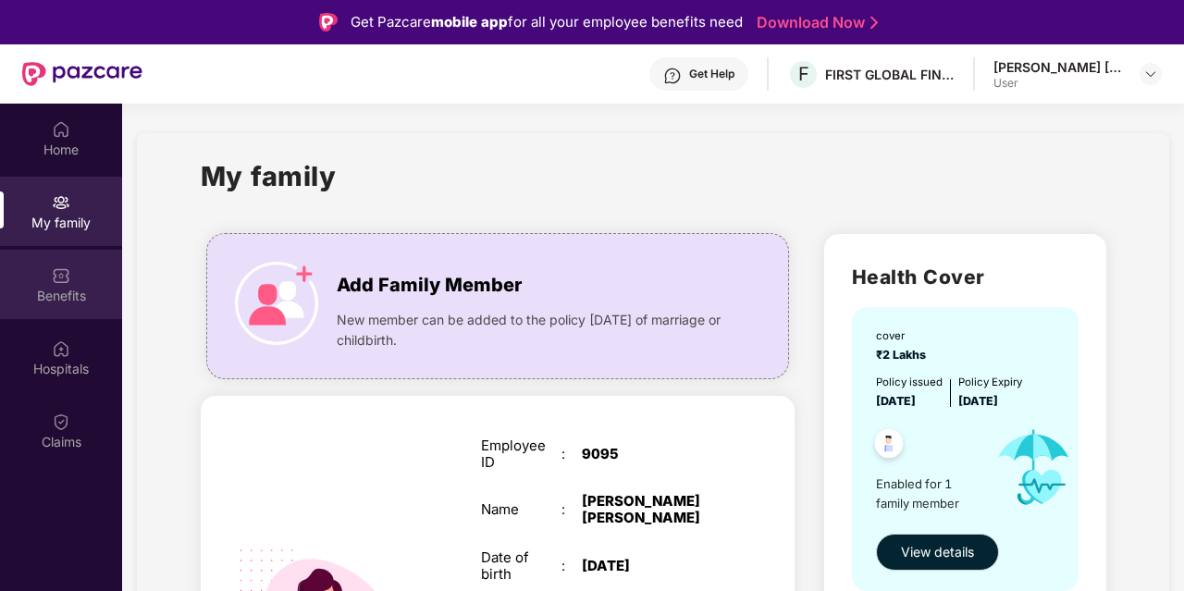
click at [55, 290] on div "Benefits" at bounding box center [61, 296] width 122 height 19
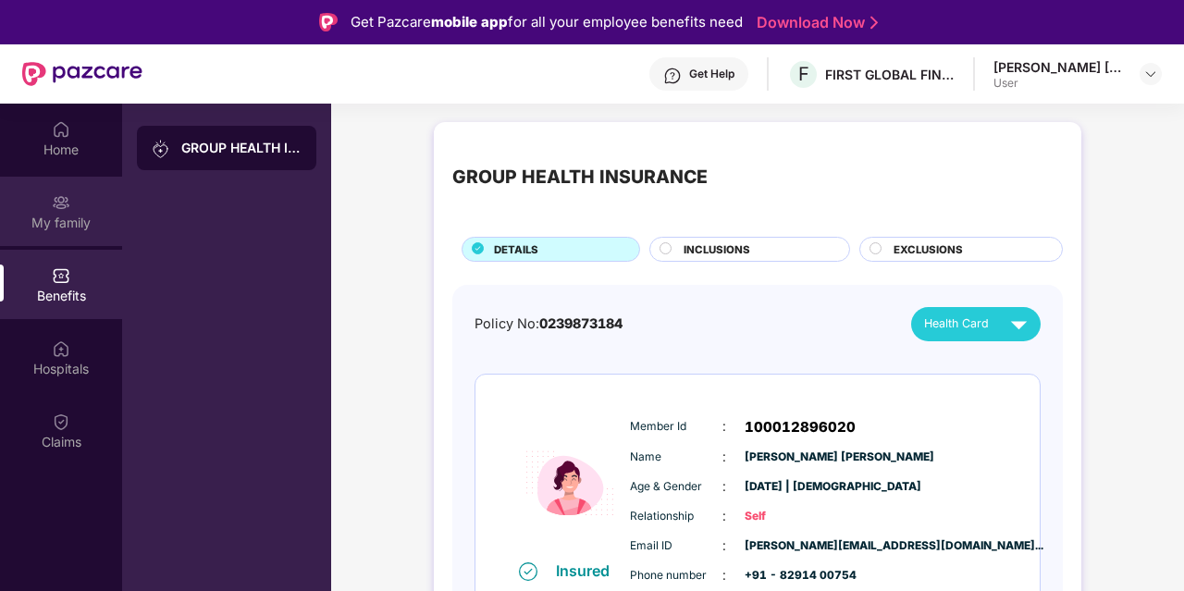
click at [60, 229] on div "My family" at bounding box center [61, 223] width 122 height 19
